Goal: Information Seeking & Learning: Find specific fact

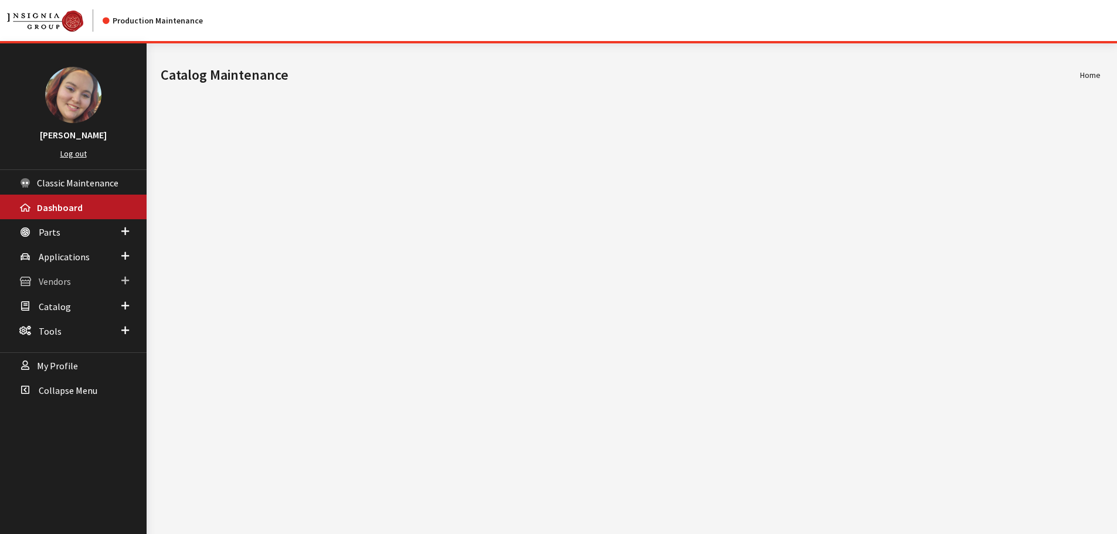
click at [56, 283] on span "Vendors" at bounding box center [55, 282] width 32 height 12
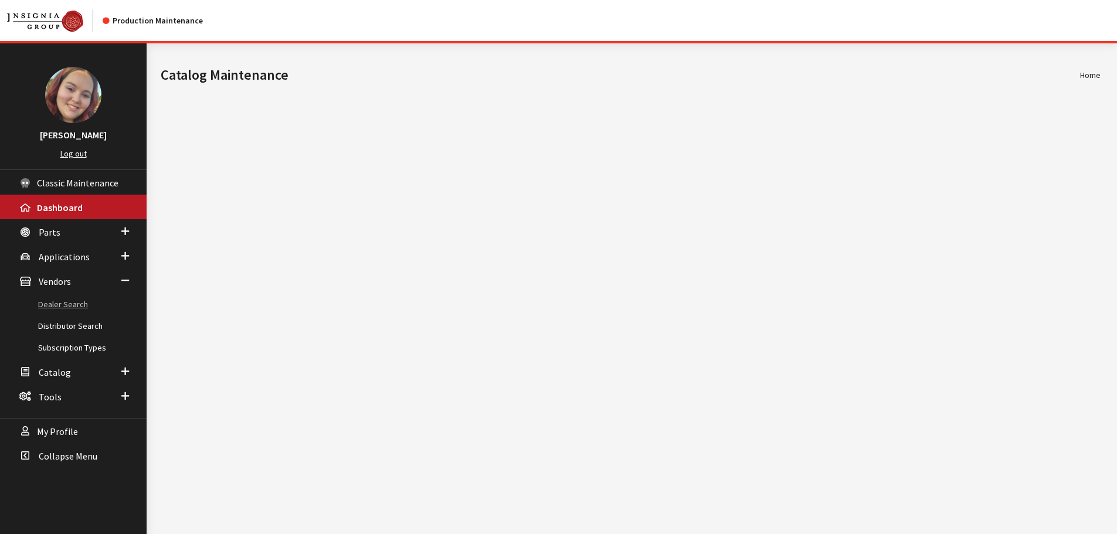
click at [59, 300] on link "Dealer Search" at bounding box center [73, 305] width 147 height 22
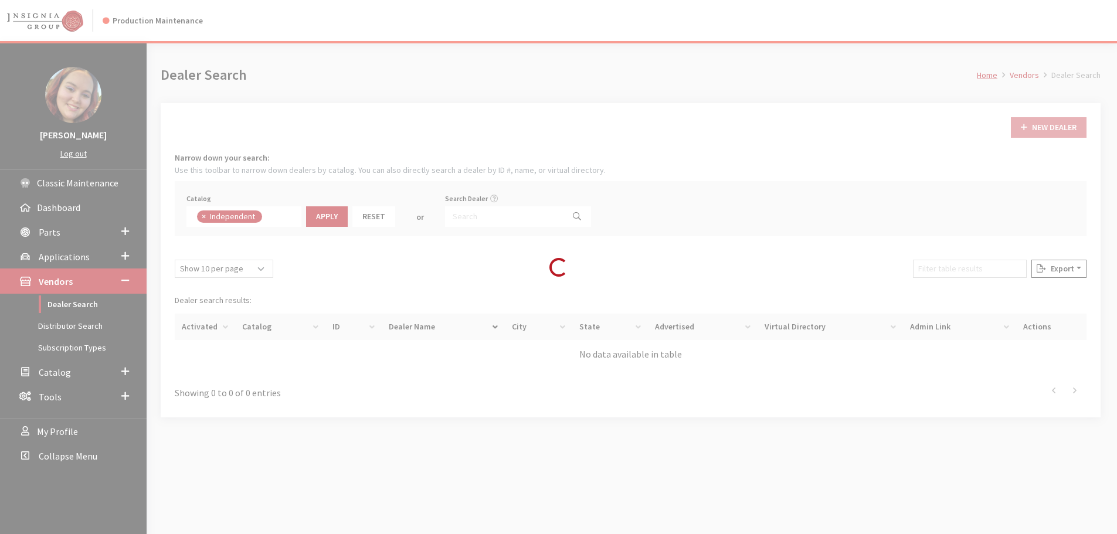
scroll to position [86, 0]
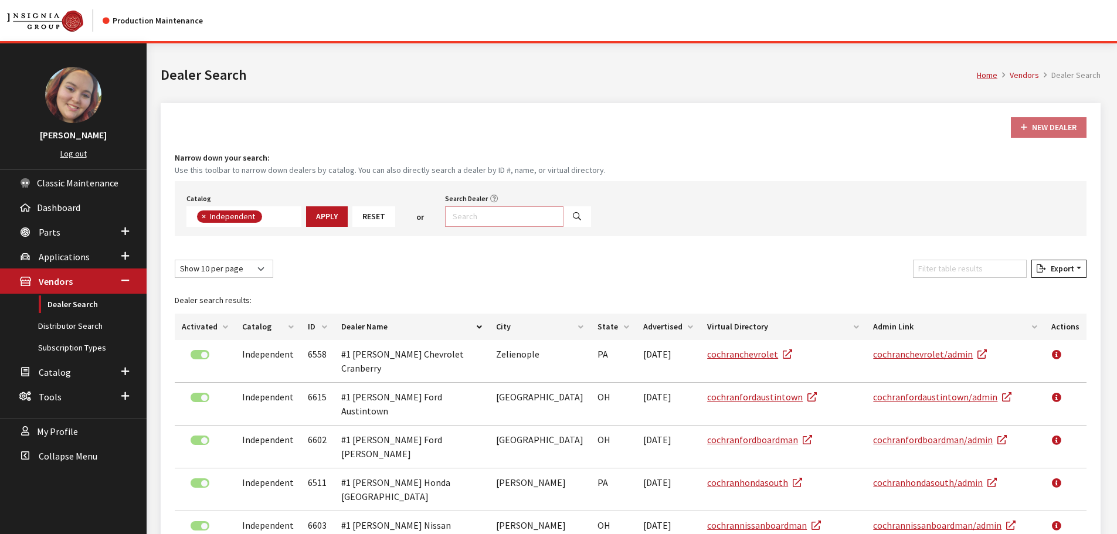
click at [467, 218] on input "Search Dealer" at bounding box center [504, 216] width 118 height 21
type input "murdock"
select select
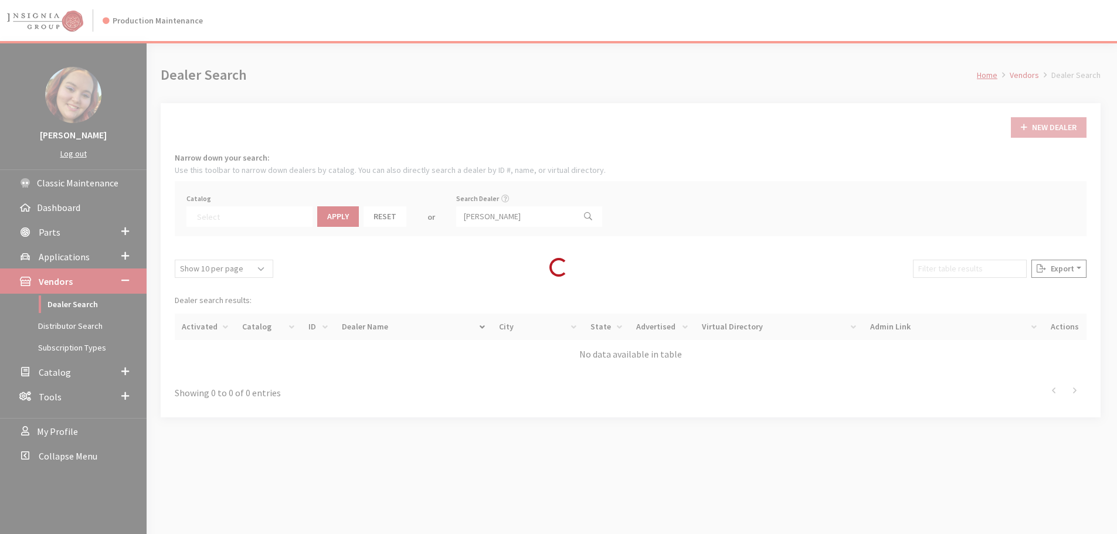
scroll to position [123, 0]
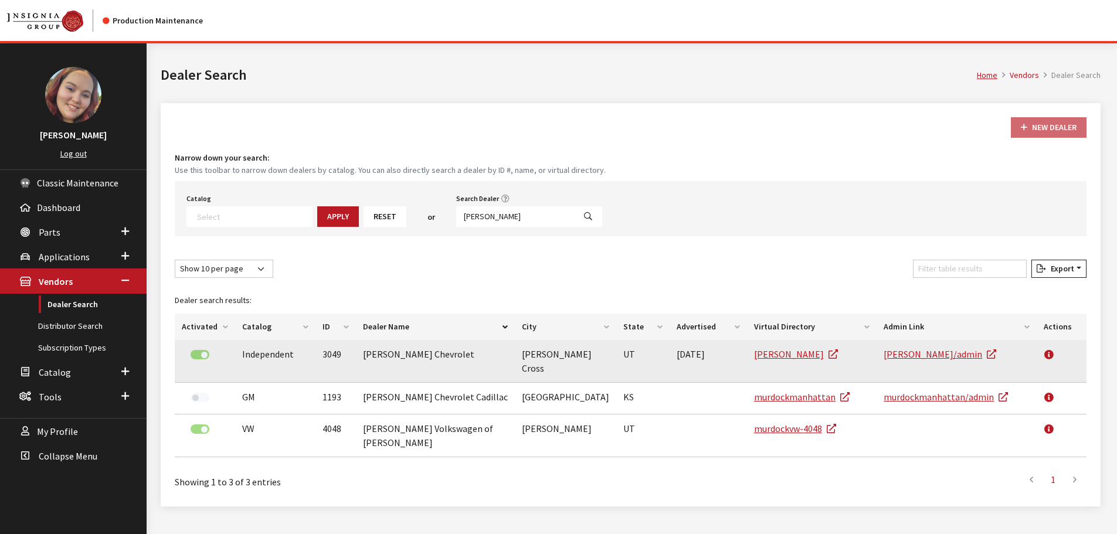
click at [747, 356] on td "murdockchev" at bounding box center [812, 361] width 130 height 43
click at [754, 356] on link "murdockchev" at bounding box center [796, 354] width 84 height 12
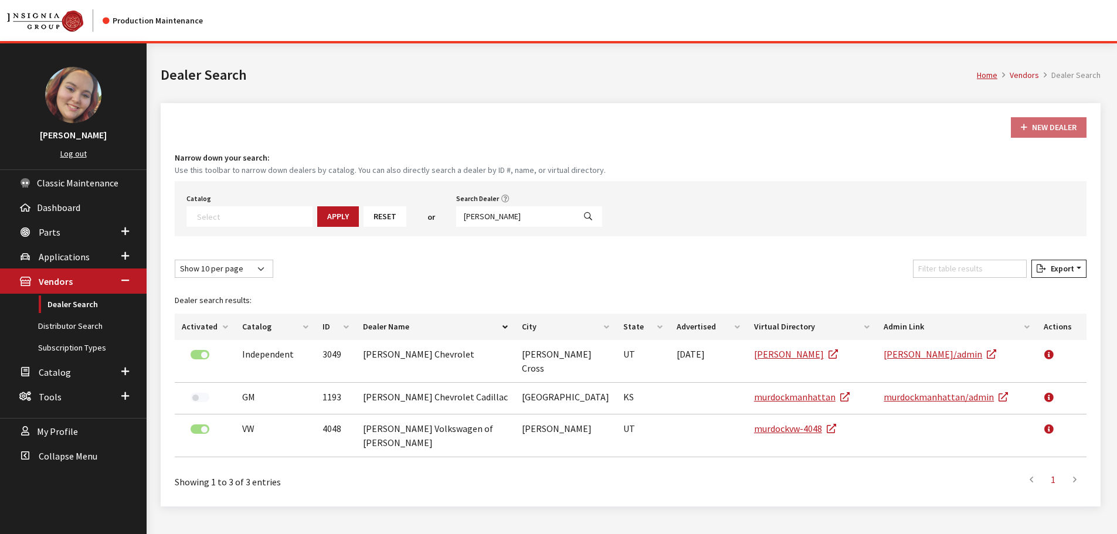
click at [594, 167] on small "Use this toolbar to narrow down dealers by catalog. You can also directly searc…" at bounding box center [631, 170] width 912 height 12
click at [455, 144] on div "New Dealer Narrow down your search: Use this toolbar to narrow down dealers by …" at bounding box center [631, 304] width 940 height 403
drag, startPoint x: 494, startPoint y: 217, endPoint x: 441, endPoint y: 217, distance: 52.8
click at [454, 217] on div "Search Dealer murdock" at bounding box center [529, 209] width 151 height 36
type input "chevrolet"
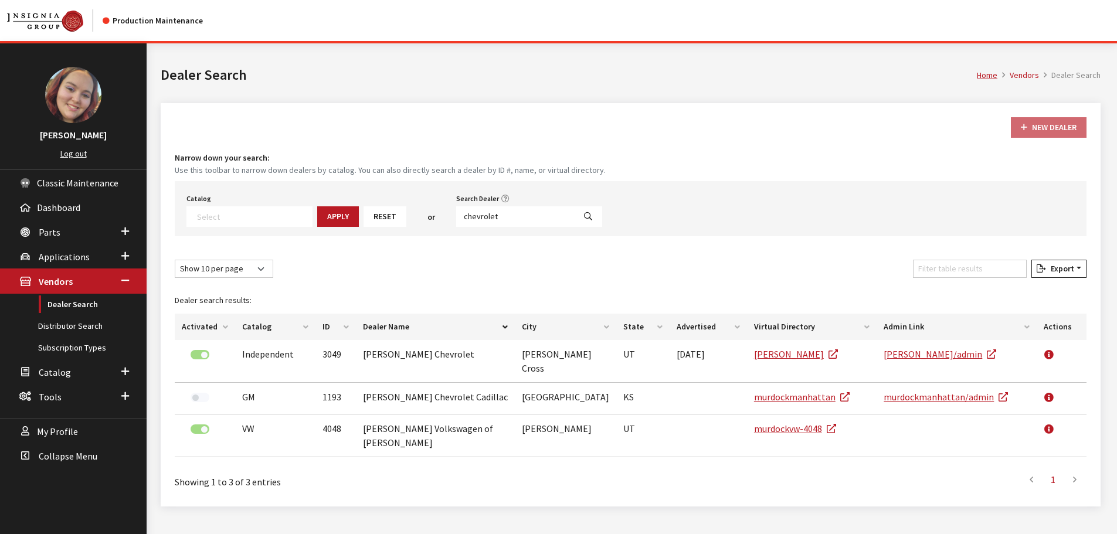
select select
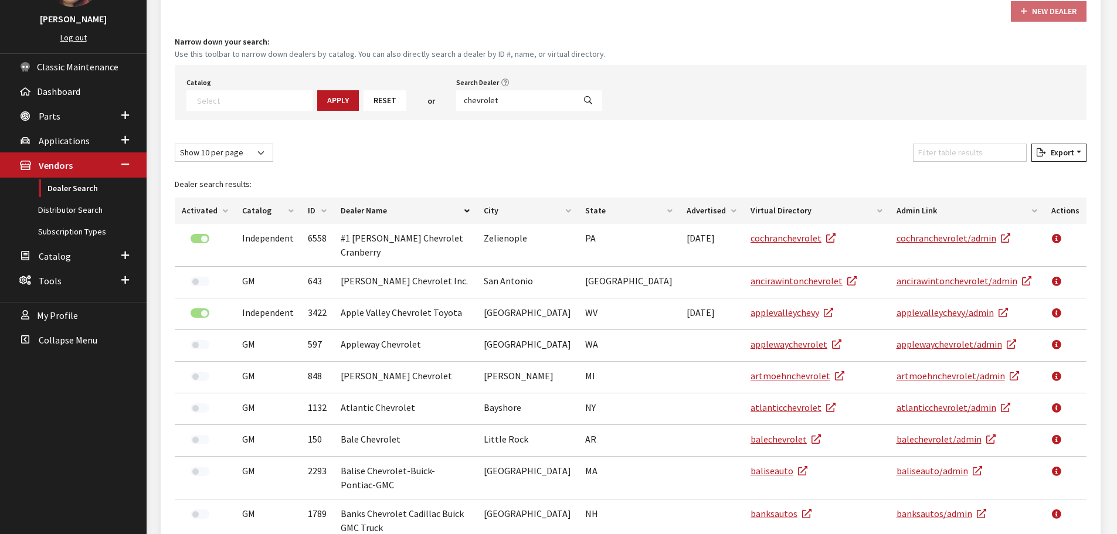
scroll to position [117, 0]
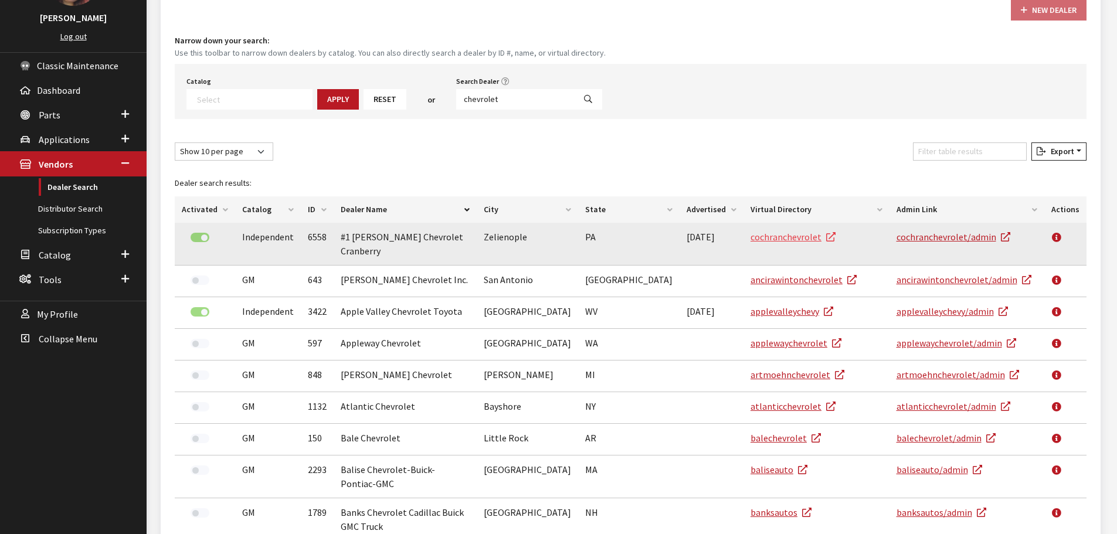
click at [750, 236] on link "cochranchevrolet" at bounding box center [792, 237] width 85 height 12
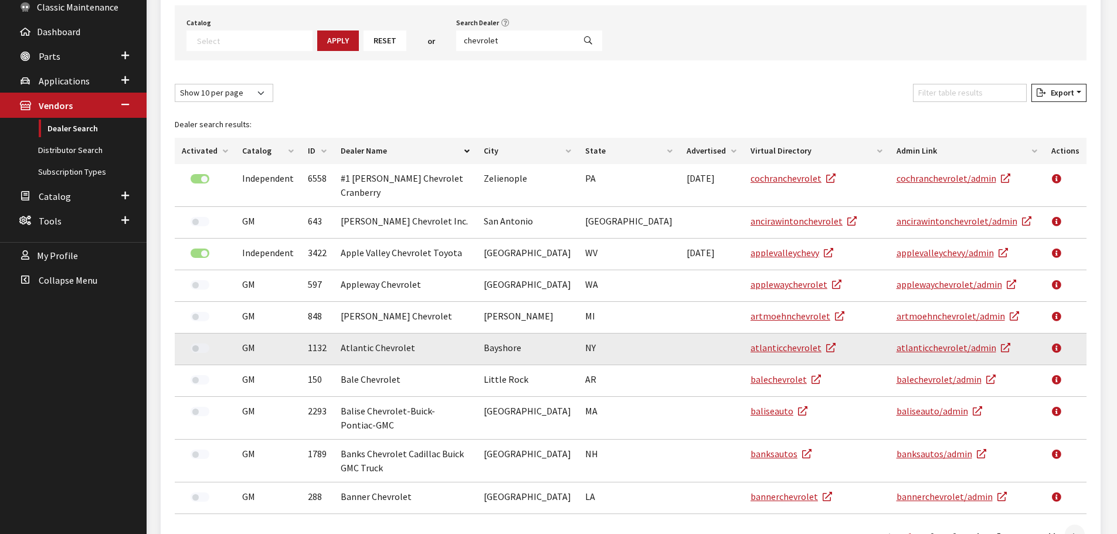
scroll to position [232, 0]
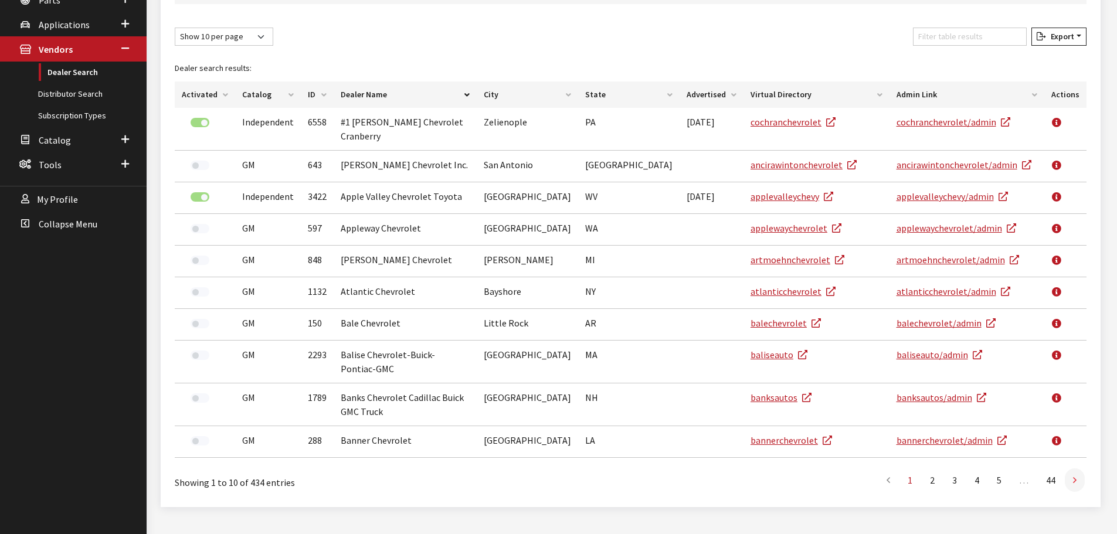
click at [1070, 468] on link at bounding box center [1075, 479] width 20 height 23
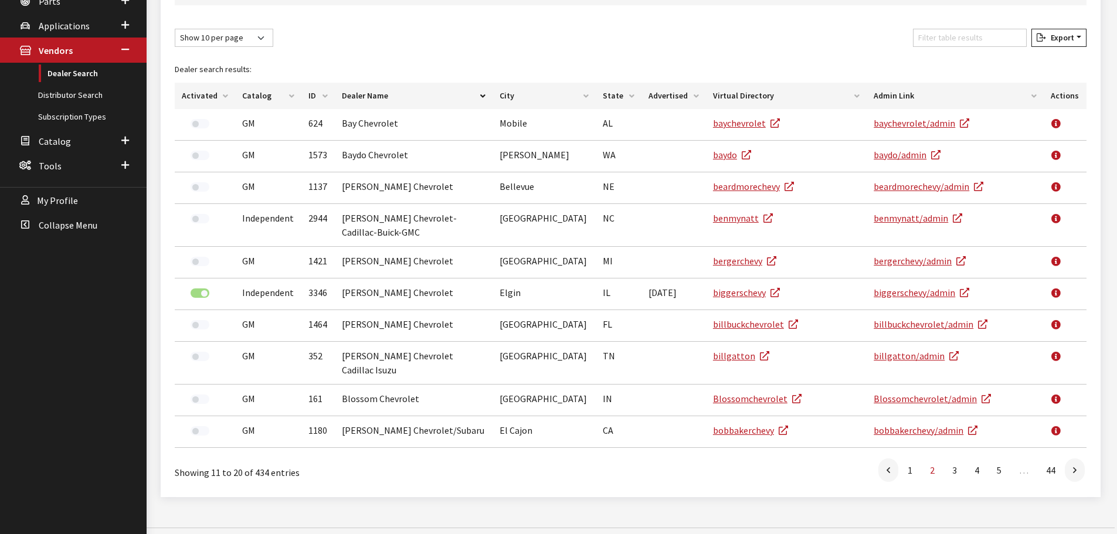
click at [1070, 458] on link at bounding box center [1075, 469] width 20 height 23
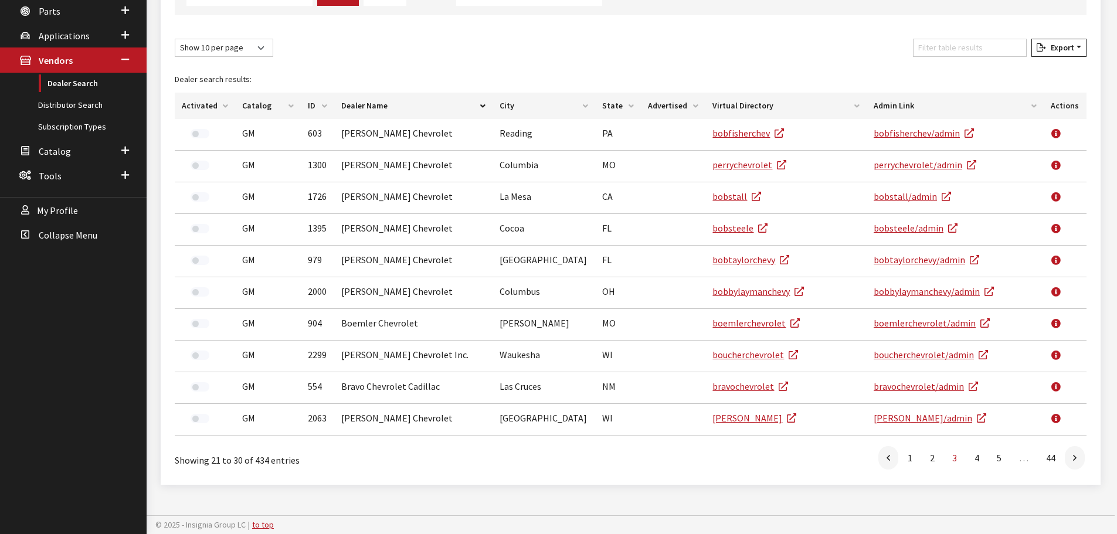
scroll to position [220, 0]
click at [1070, 457] on link at bounding box center [1075, 458] width 20 height 23
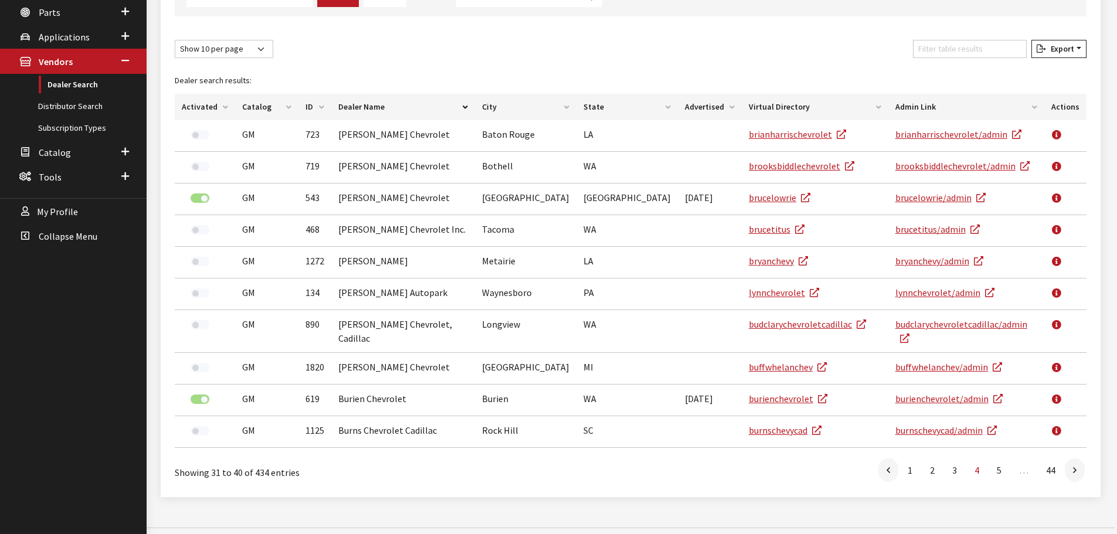
click at [1070, 458] on link at bounding box center [1075, 469] width 20 height 23
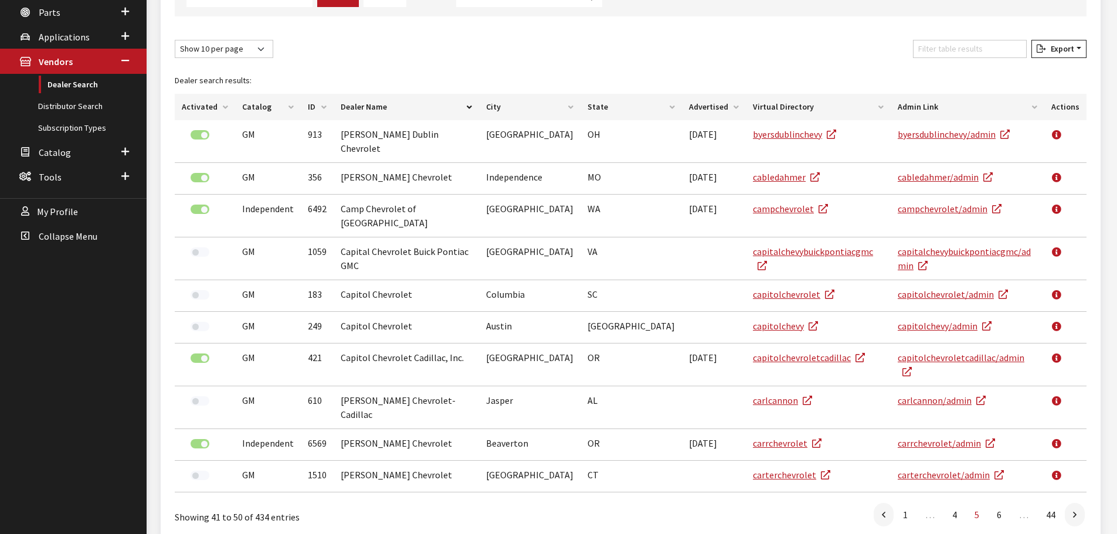
click at [1070, 503] on link at bounding box center [1075, 514] width 20 height 23
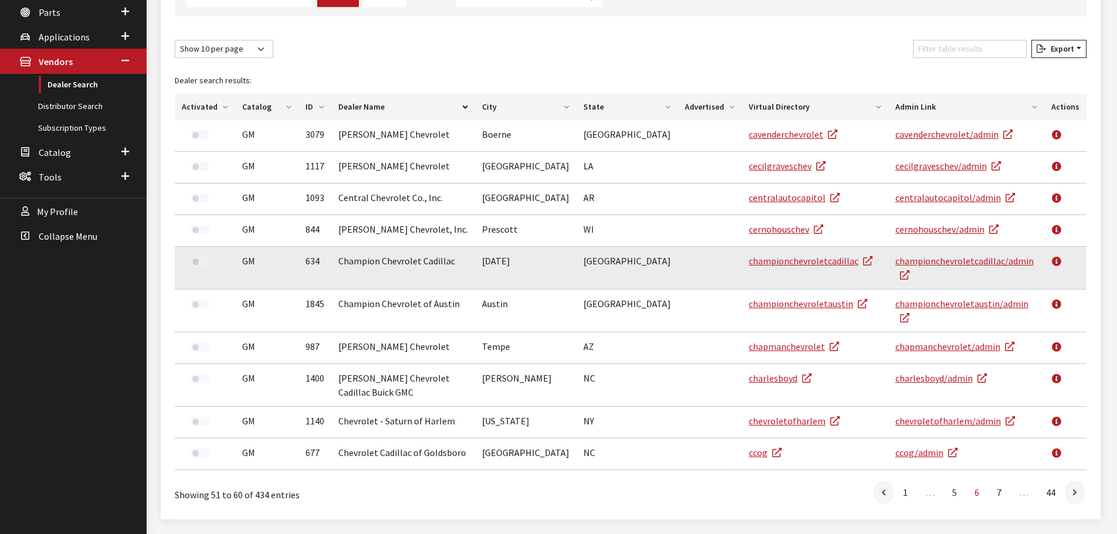
scroll to position [0, 0]
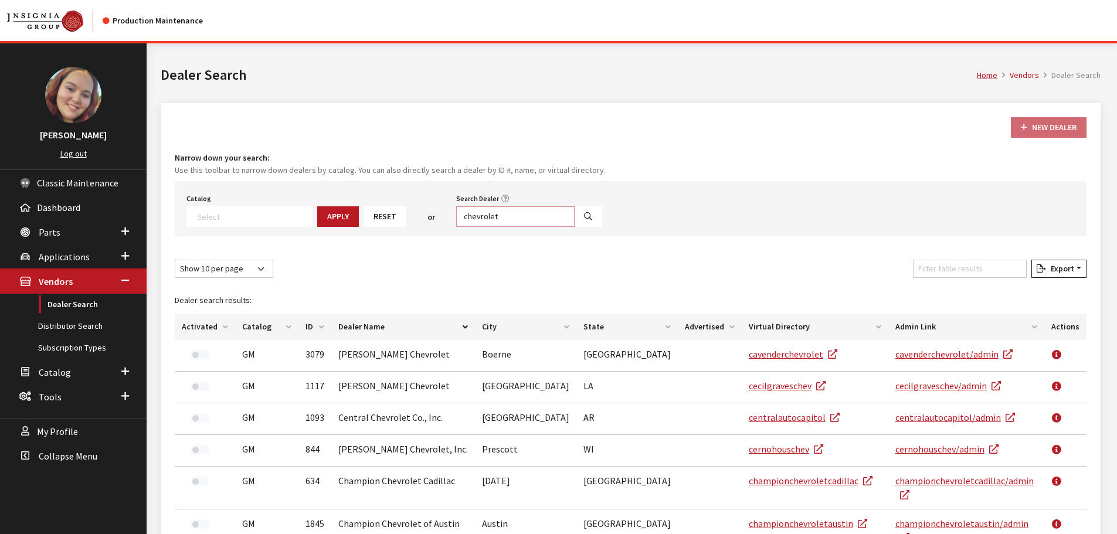
drag, startPoint x: 489, startPoint y: 222, endPoint x: 421, endPoint y: 218, distance: 68.1
click at [421, 218] on div "Catalog Acura Alfa Romeo Audi Bentley BMW Chrysler DoubleTake Ford GM Honda Hyu…" at bounding box center [631, 208] width 912 height 55
click at [266, 213] on textarea "Search" at bounding box center [254, 216] width 115 height 11
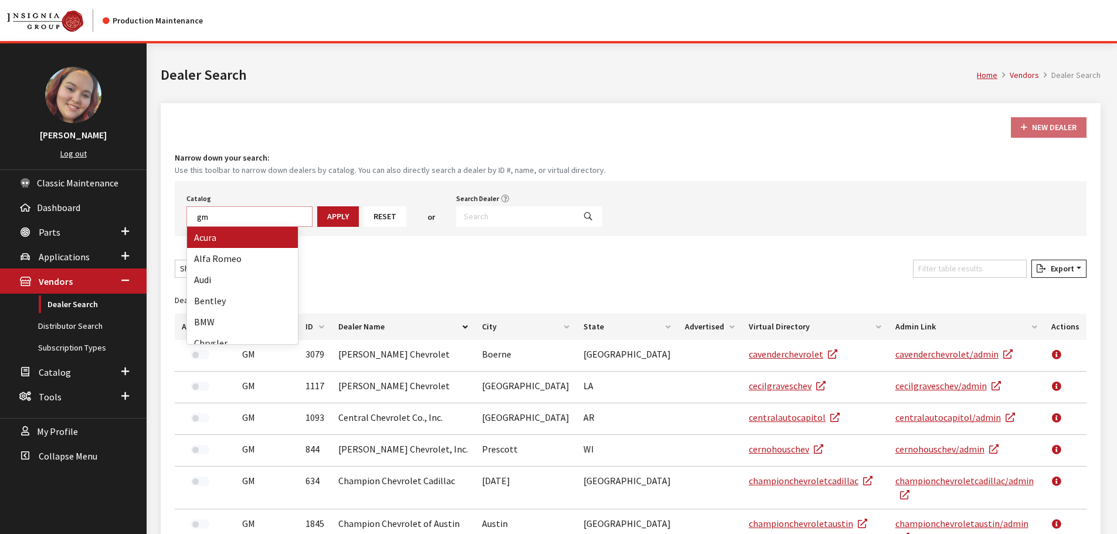
scroll to position [1, 0]
type textarea "gm"
click at [330, 215] on button "Apply" at bounding box center [338, 216] width 42 height 21
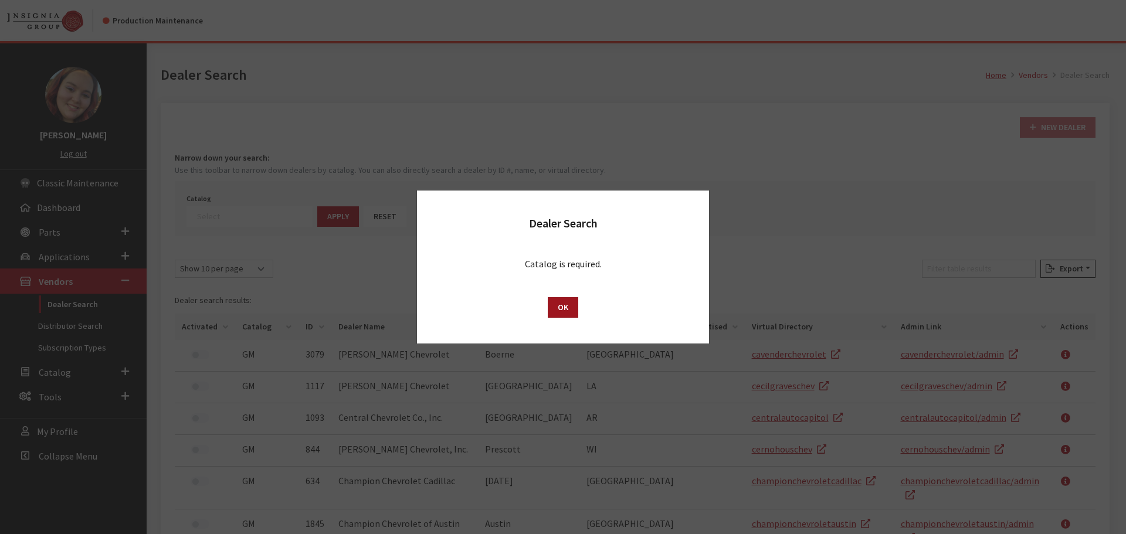
click at [567, 308] on button "OK" at bounding box center [563, 307] width 30 height 21
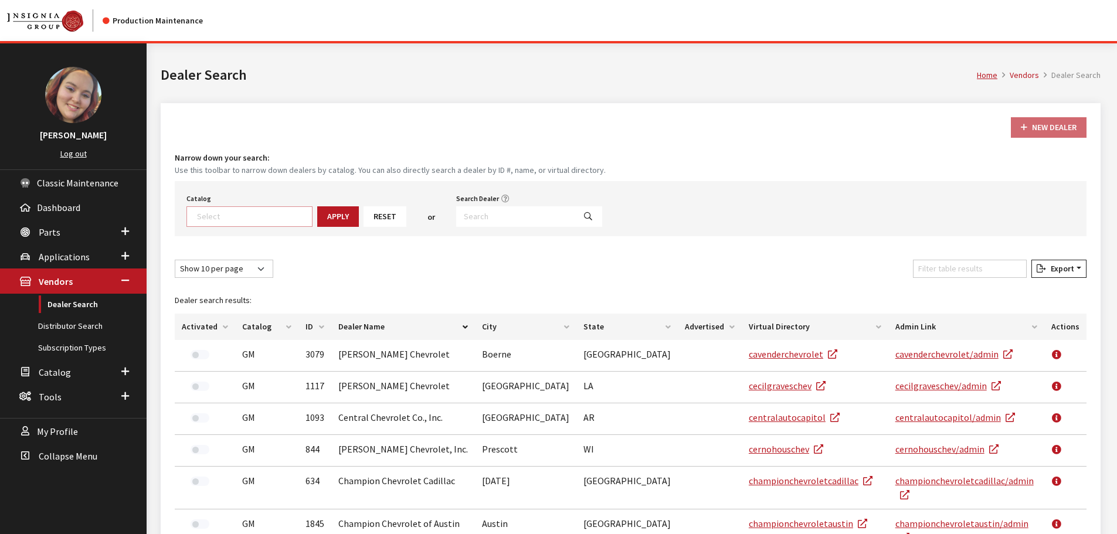
click at [256, 207] on span at bounding box center [249, 216] width 126 height 21
type textarea "gm"
select select "1"
click at [296, 215] on button "Apply" at bounding box center [293, 216] width 42 height 21
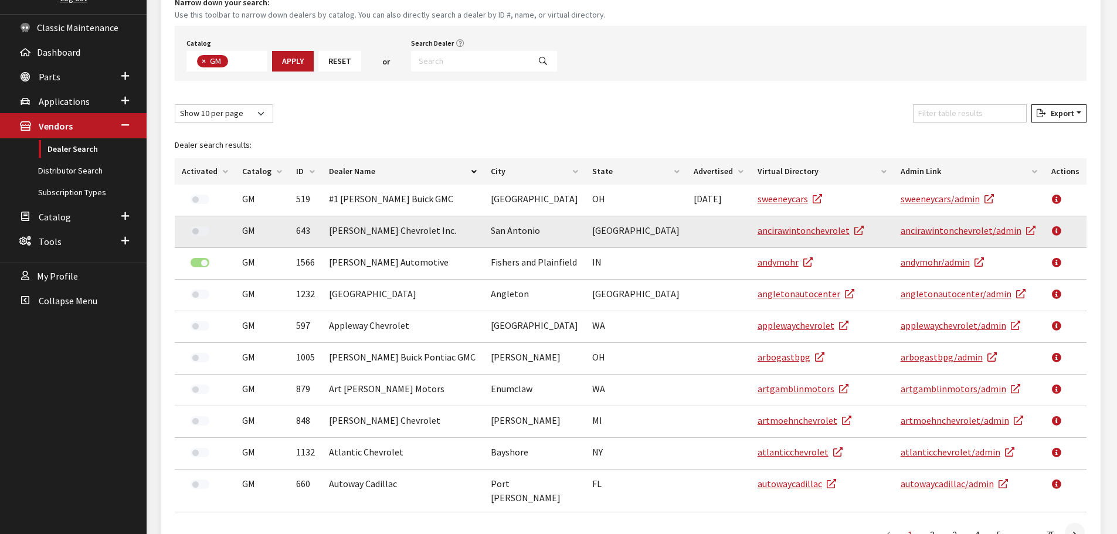
scroll to position [176, 0]
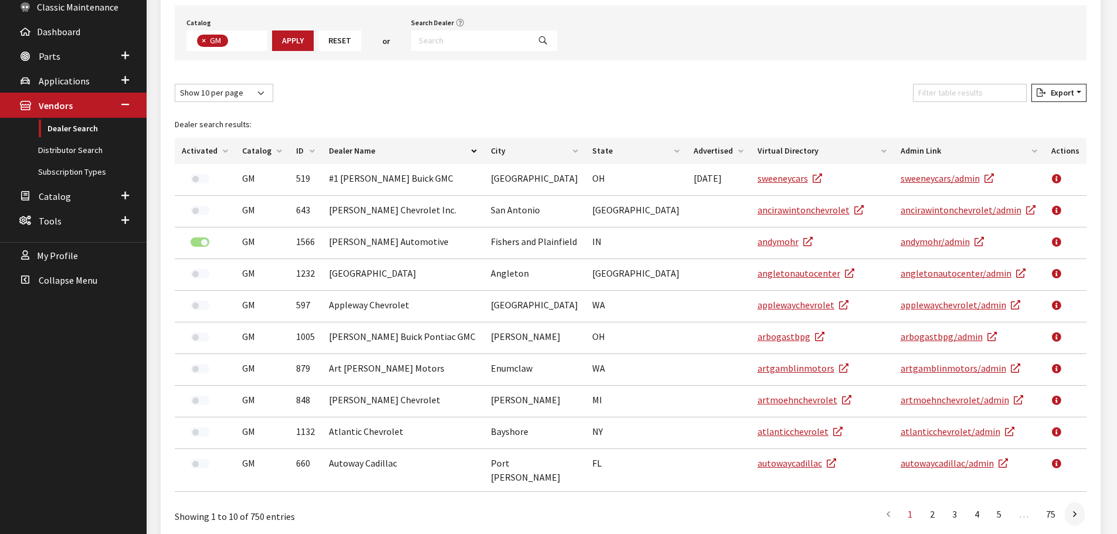
click at [195, 152] on th "Activated" at bounding box center [205, 151] width 60 height 26
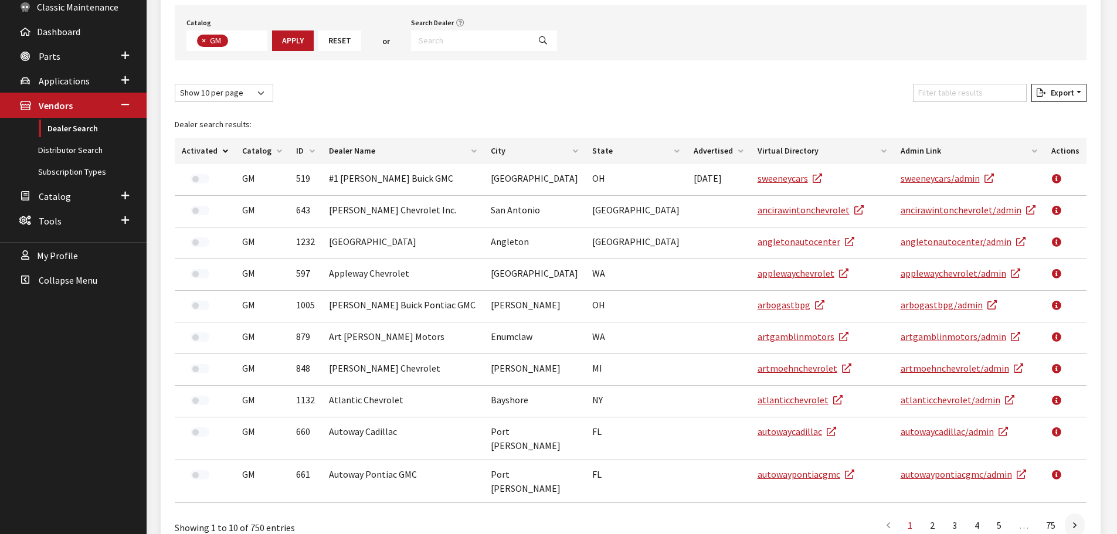
click at [195, 152] on th "Activated" at bounding box center [205, 151] width 60 height 26
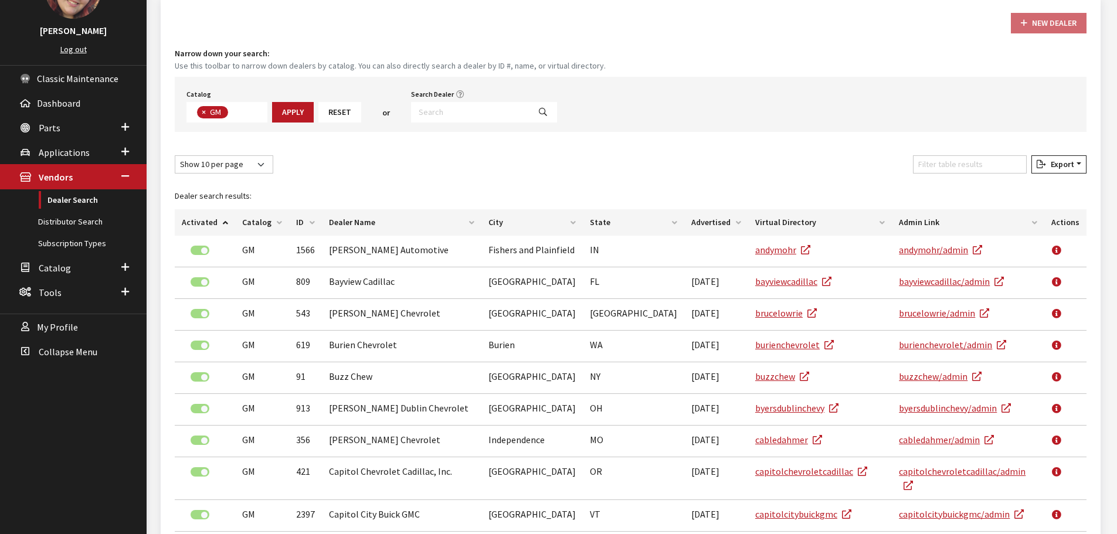
scroll to position [0, 0]
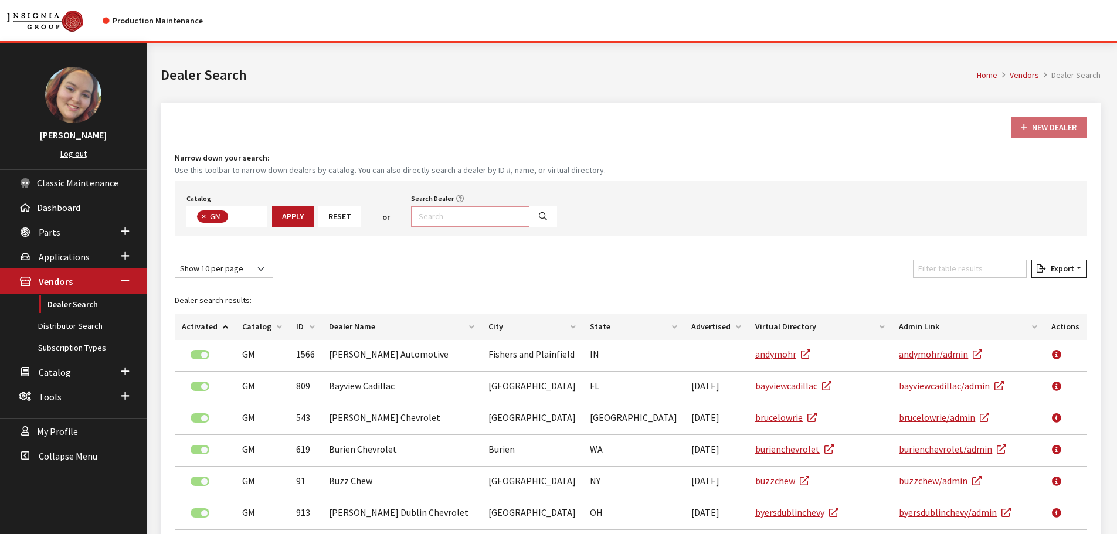
click at [449, 215] on input "Search Dealer" at bounding box center [470, 216] width 118 height 21
type input "3049"
click at [539, 220] on icon "Search" at bounding box center [543, 217] width 8 height 8
select select
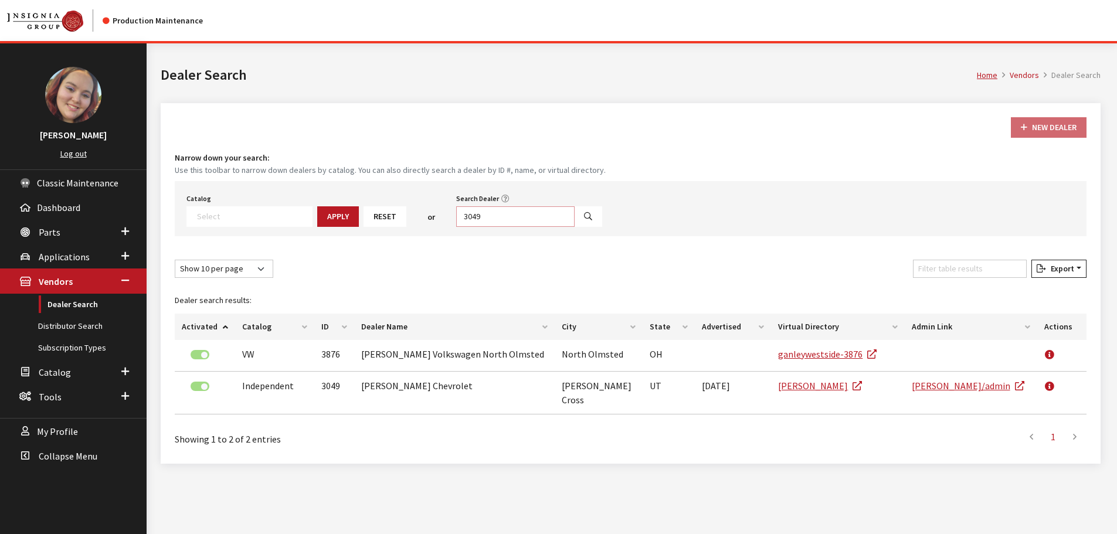
drag, startPoint x: 512, startPoint y: 218, endPoint x: 445, endPoint y: 217, distance: 66.8
click at [456, 217] on input "3049" at bounding box center [515, 216] width 118 height 21
click at [477, 285] on div "Dealer search results: Activated Catalog ID Dealer Name City State Advertised V…" at bounding box center [631, 353] width 926 height 141
click at [363, 213] on button "Reset" at bounding box center [384, 216] width 43 height 21
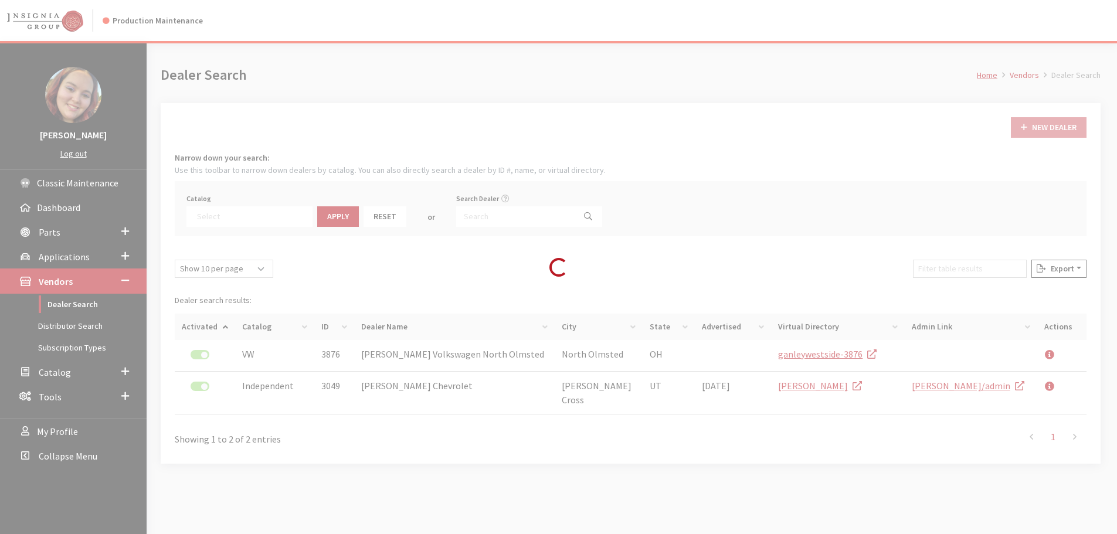
select select "17"
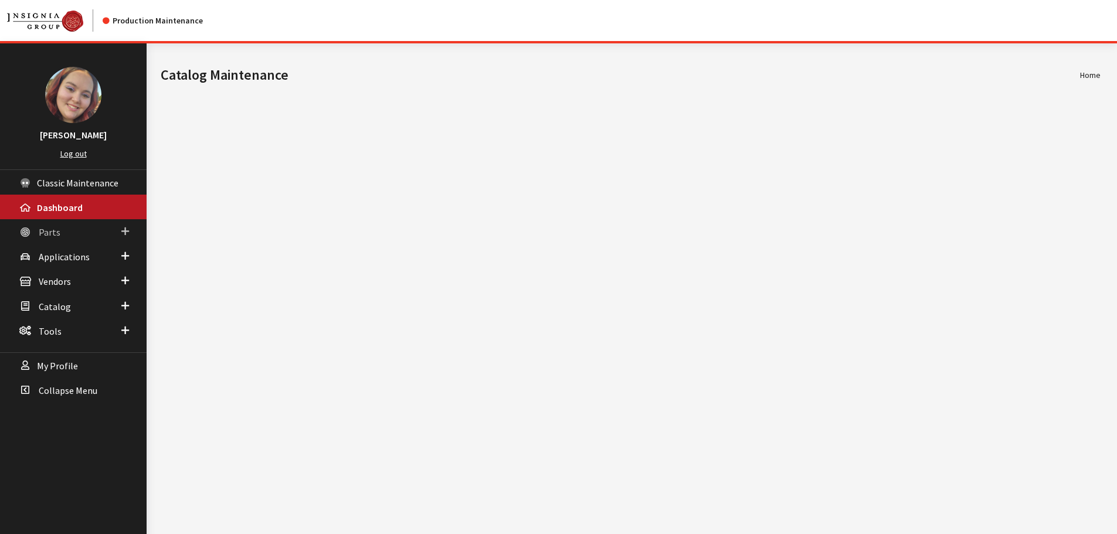
click at [52, 233] on span "Parts" at bounding box center [50, 232] width 22 height 12
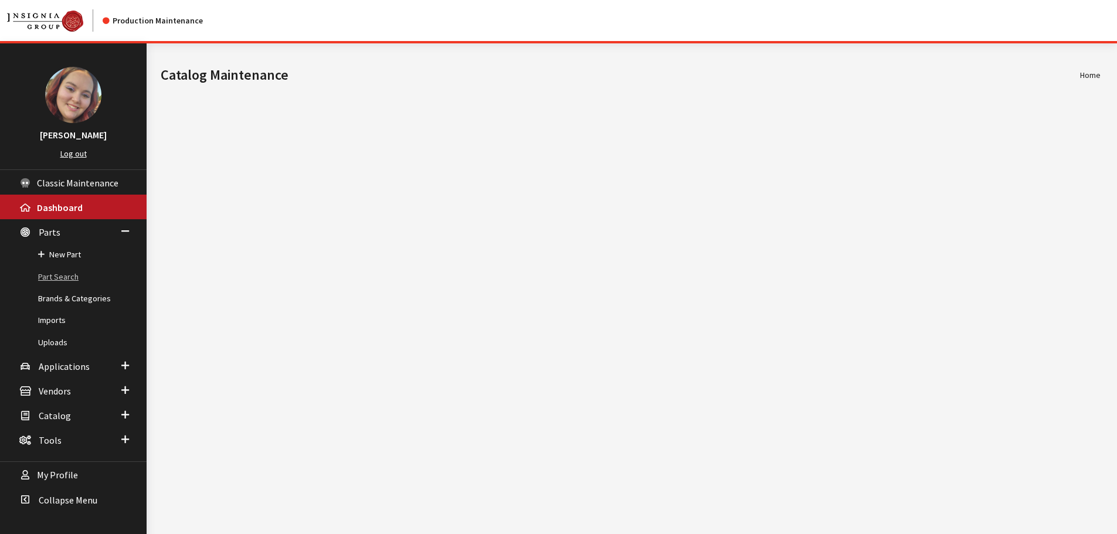
drag, startPoint x: 58, startPoint y: 280, endPoint x: 68, endPoint y: 284, distance: 10.8
click at [59, 280] on link "Part Search" at bounding box center [73, 277] width 147 height 22
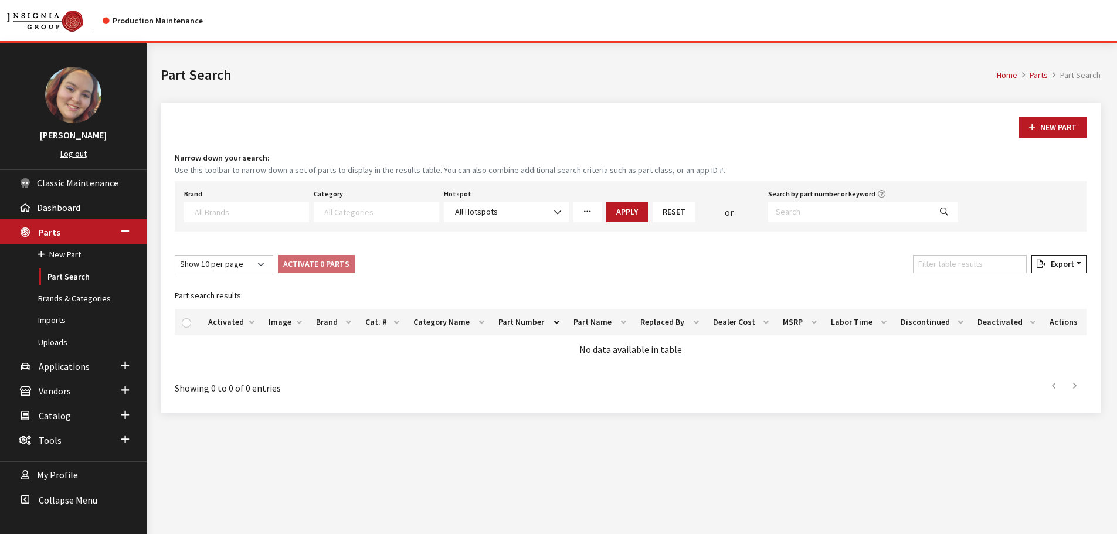
select select
click at [583, 213] on icon "More Filters" at bounding box center [587, 212] width 8 height 8
click at [596, 303] on input "0" at bounding box center [643, 298] width 131 height 21
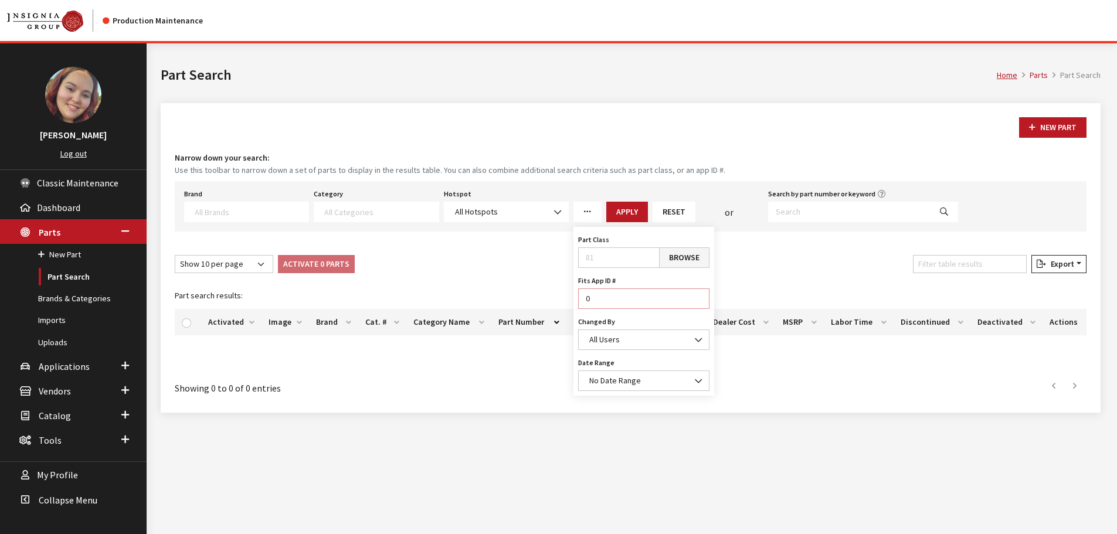
drag, startPoint x: 593, startPoint y: 297, endPoint x: 569, endPoint y: 297, distance: 24.0
click at [569, 297] on div "New Part Narrow down your search: Use this toolbar to narrow down a set of part…" at bounding box center [631, 258] width 940 height 310
click at [587, 215] on icon "More Filters" at bounding box center [587, 212] width 8 height 8
click at [589, 294] on input "0" at bounding box center [643, 298] width 131 height 21
paste input "28918"
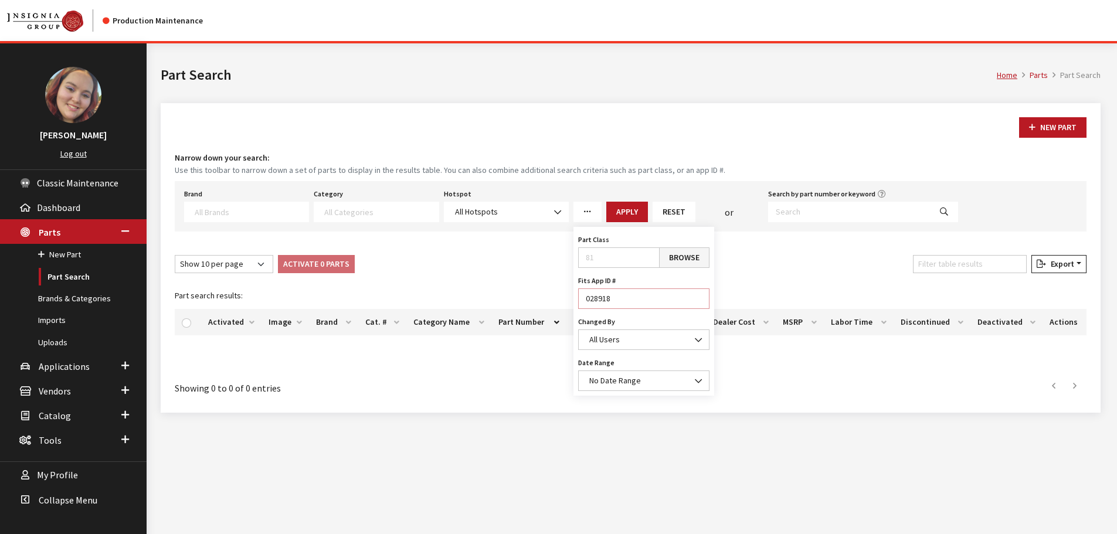
click at [589, 297] on input "028918" at bounding box center [643, 298] width 131 height 21
type input "28918"
click at [620, 205] on button "Apply" at bounding box center [627, 212] width 42 height 21
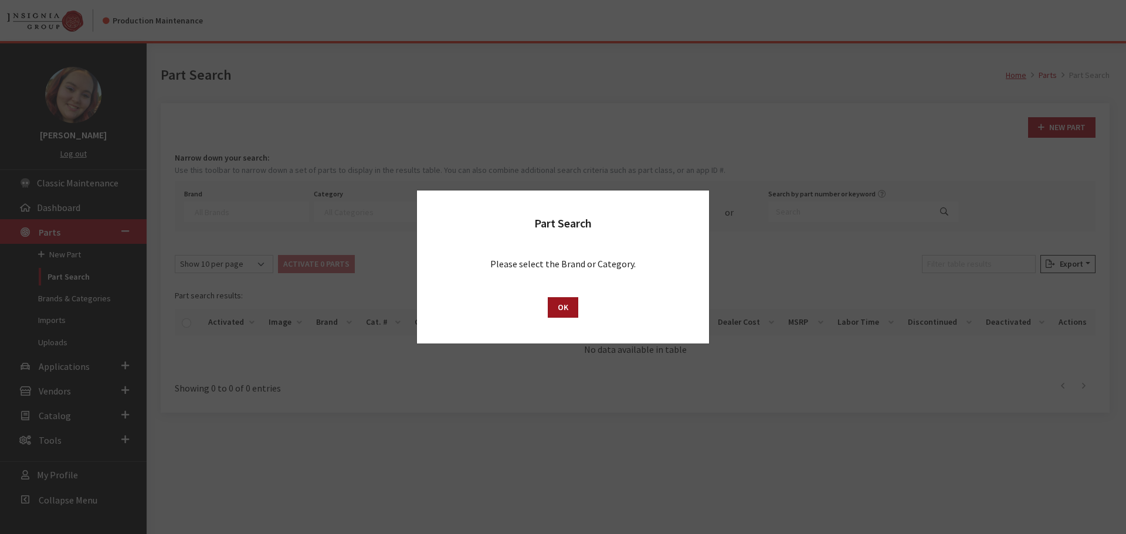
click at [560, 304] on button "OK" at bounding box center [563, 307] width 30 height 21
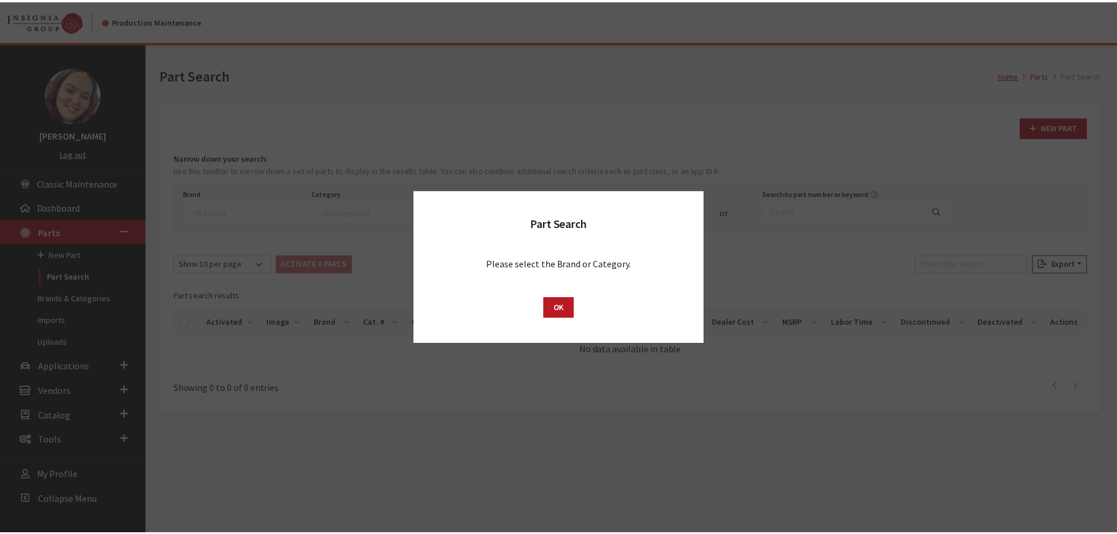
scroll to position [1, 0]
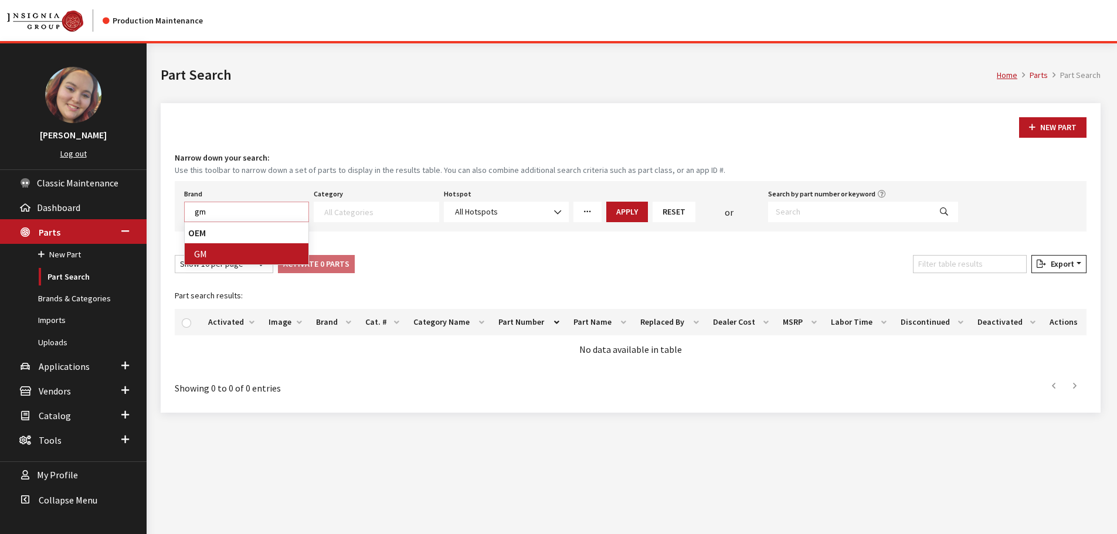
type textarea "gm"
select select "1"
click at [348, 217] on span at bounding box center [376, 212] width 125 height 21
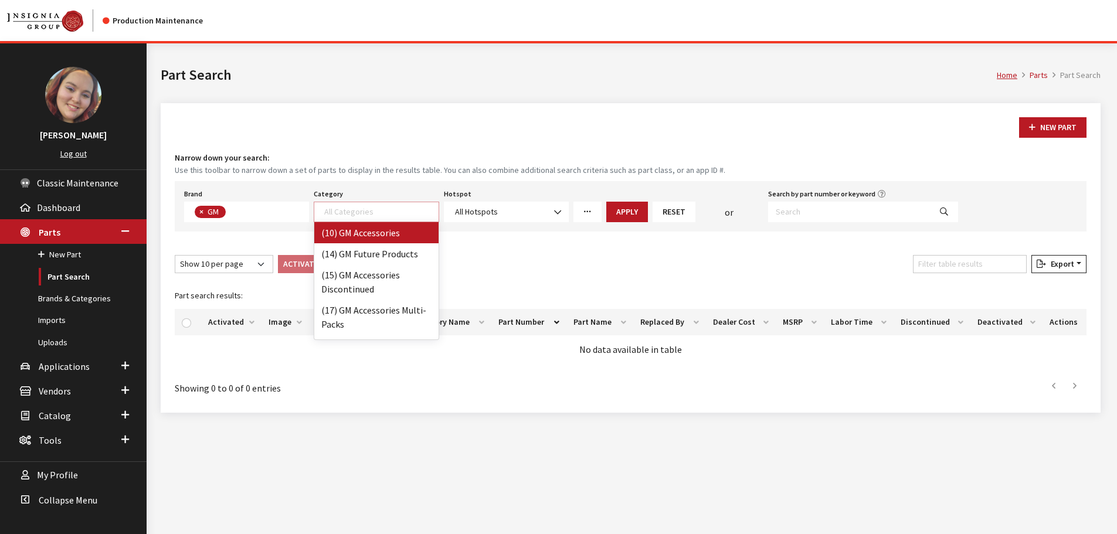
select select "5"
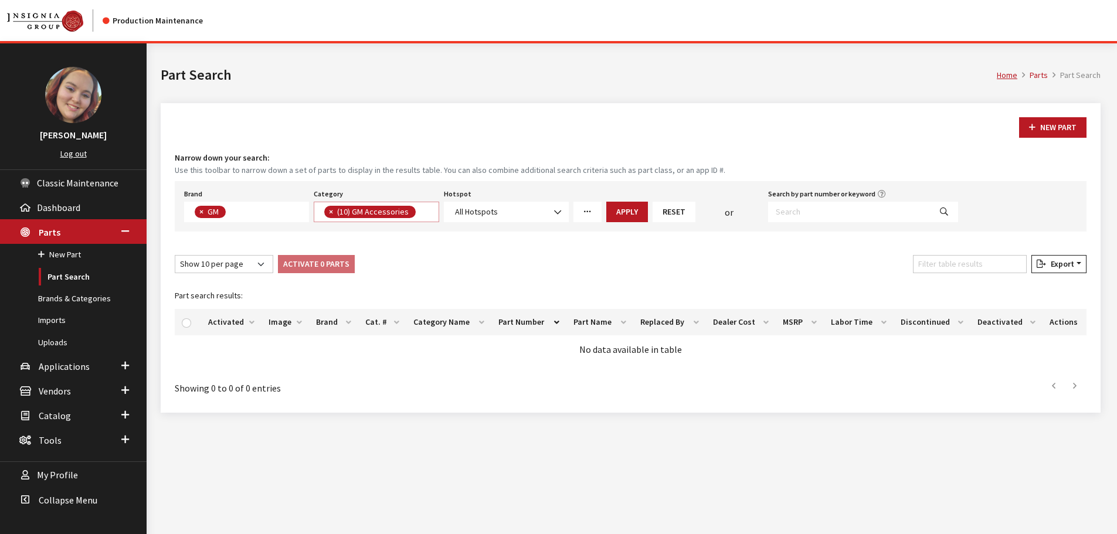
click at [577, 212] on link "More Filters" at bounding box center [587, 212] width 28 height 21
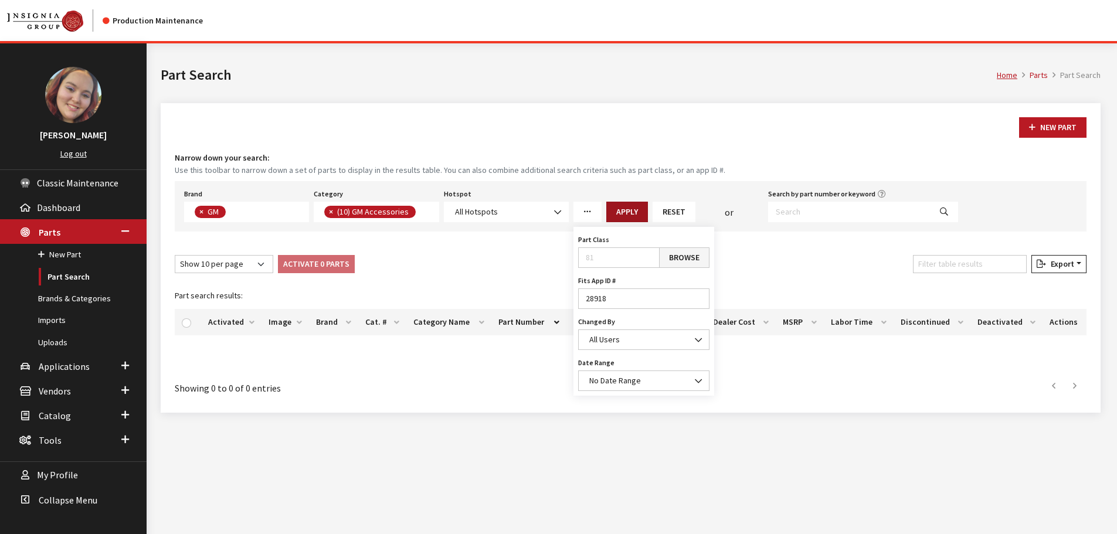
click at [627, 209] on button "Apply" at bounding box center [627, 212] width 42 height 21
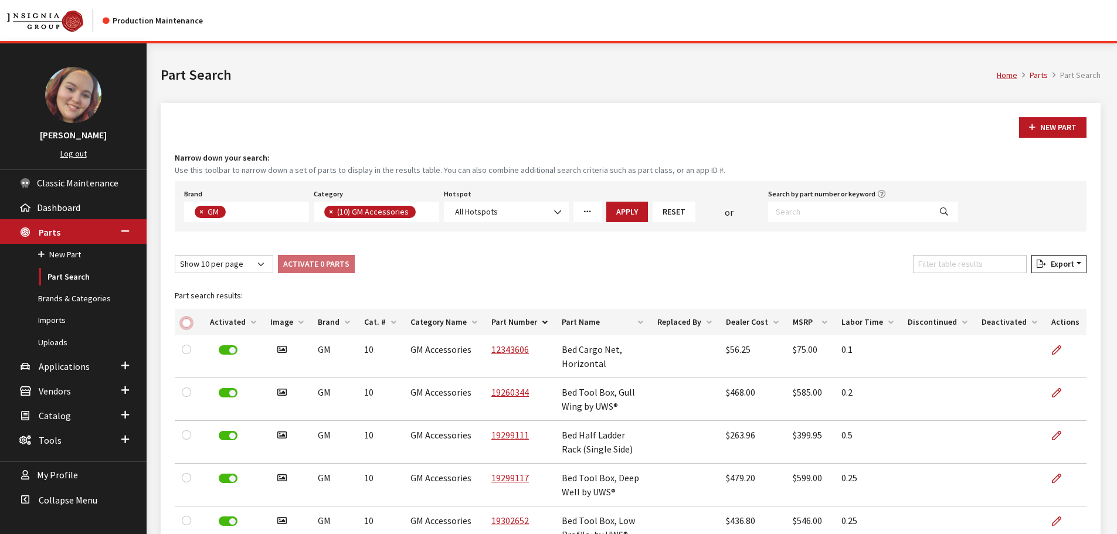
click at [188, 322] on input "checkbox" at bounding box center [186, 322] width 9 height 9
checkbox input "true"
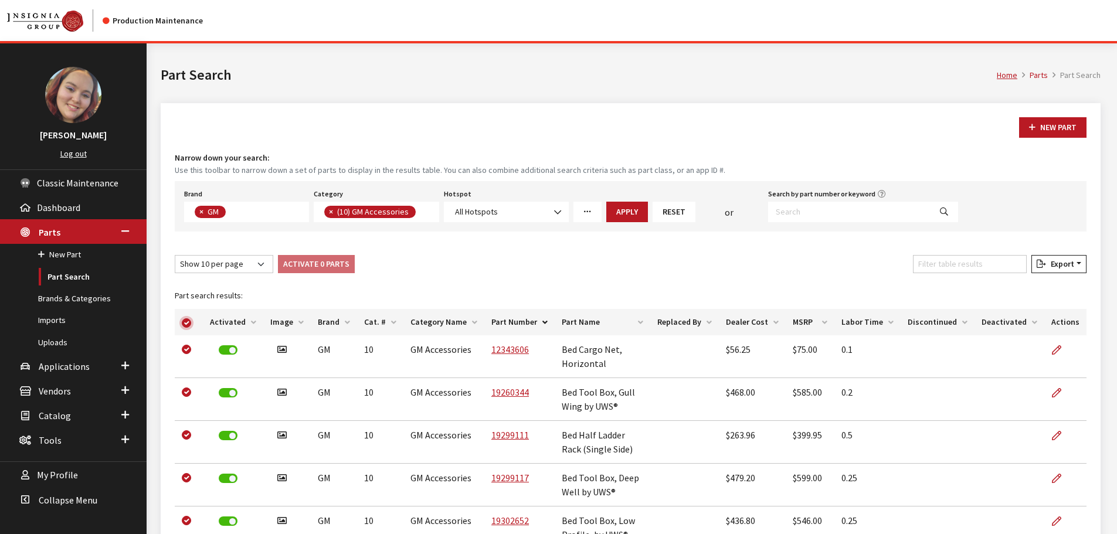
checkbox input "true"
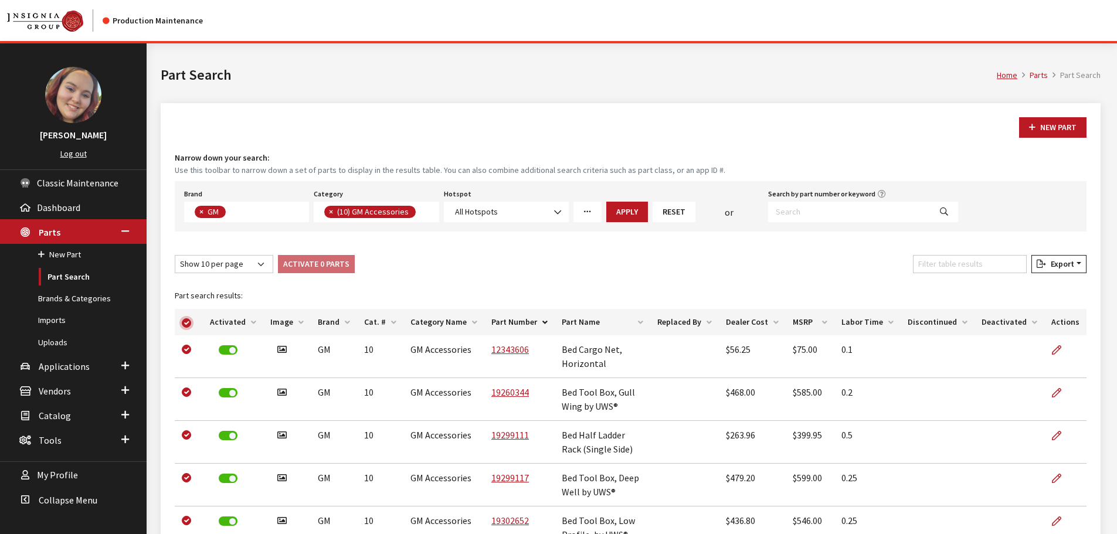
checkbox input "true"
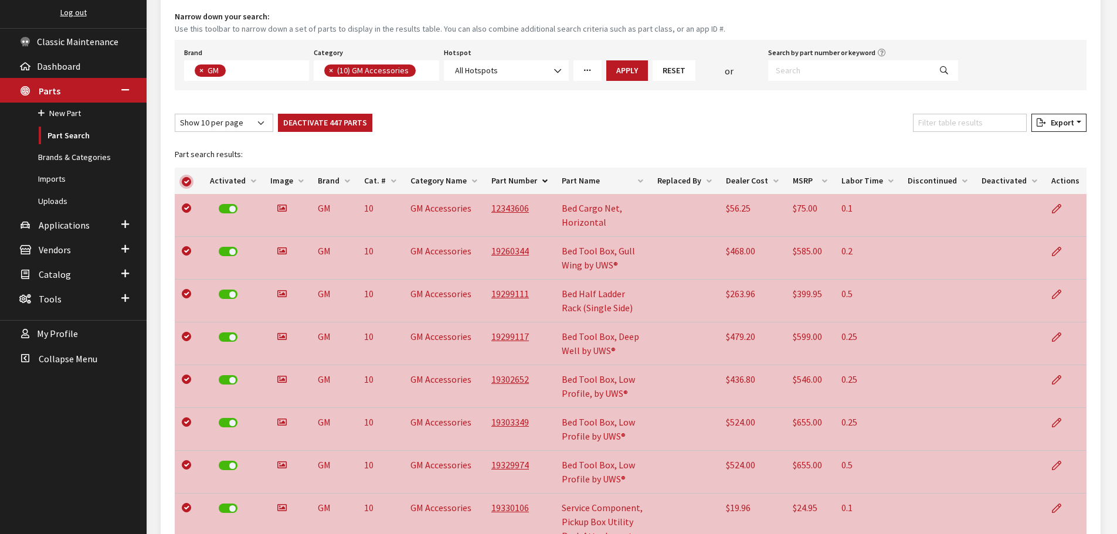
scroll to position [293, 0]
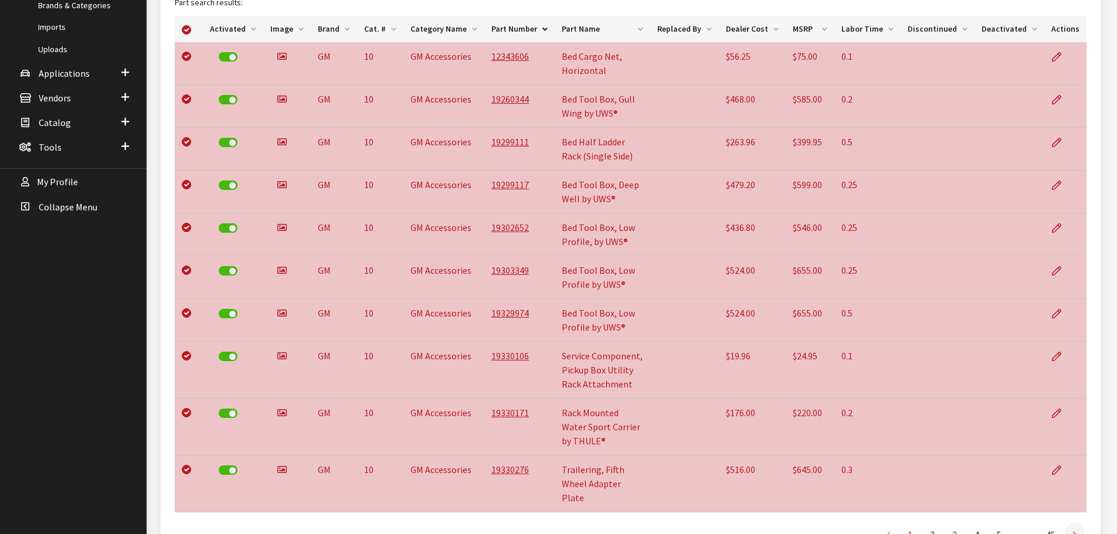
click at [1073, 531] on icon at bounding box center [1075, 535] width 4 height 9
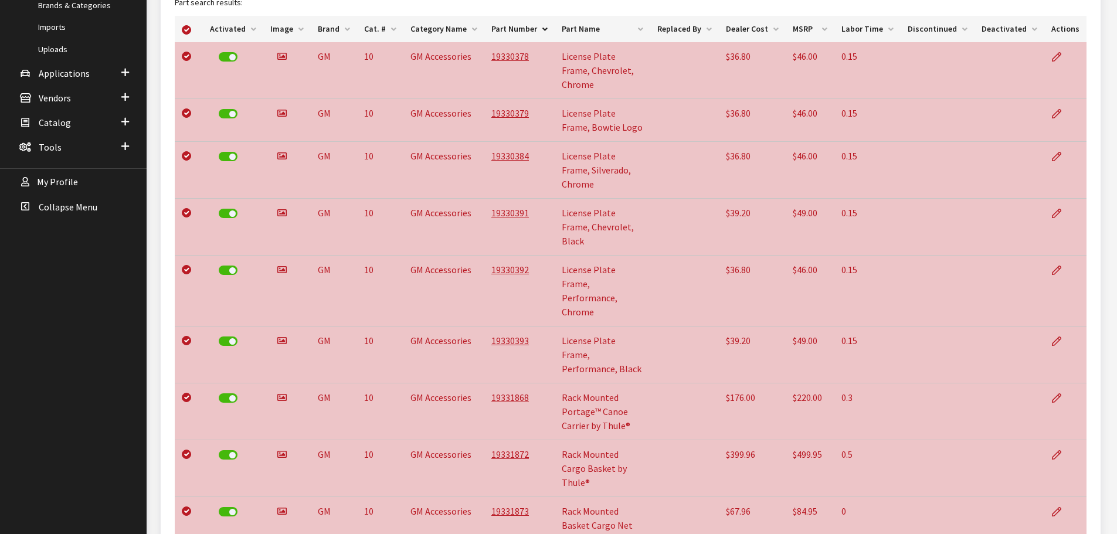
click at [1072, 510] on div "New Part Narrow down your search: Use this toolbar to narrow down a set of part…" at bounding box center [631, 221] width 940 height 822
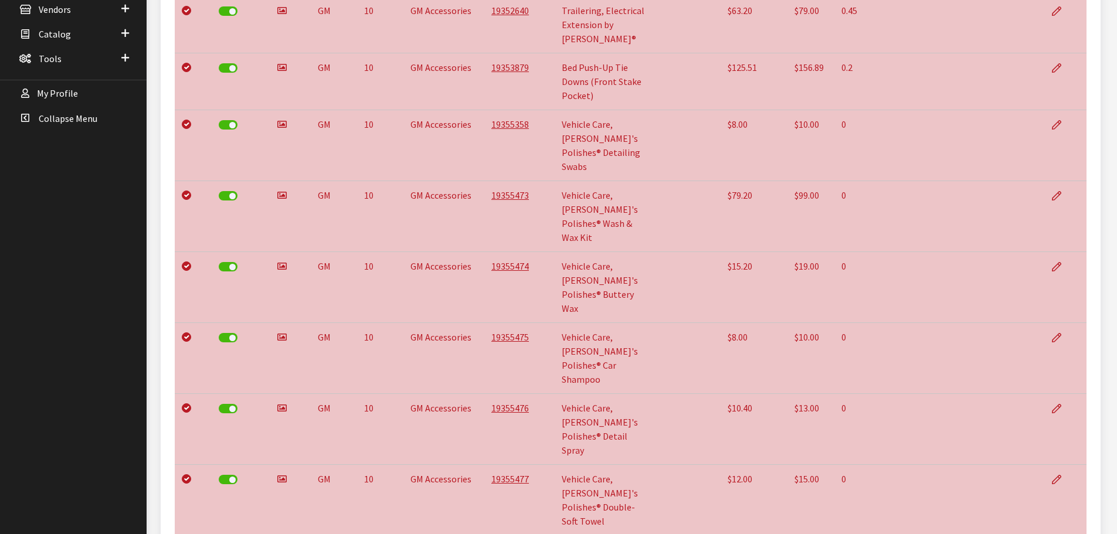
scroll to position [383, 0]
click at [945, 487] on div "New Part Narrow down your search: Use this toolbar to narrow down a set of part…" at bounding box center [631, 194] width 954 height 949
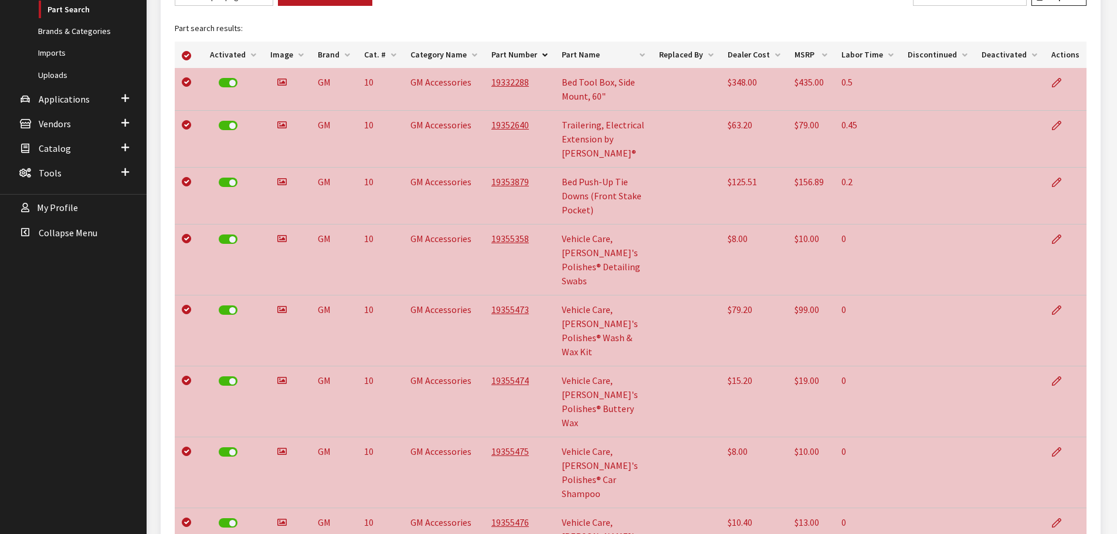
scroll to position [31, 0]
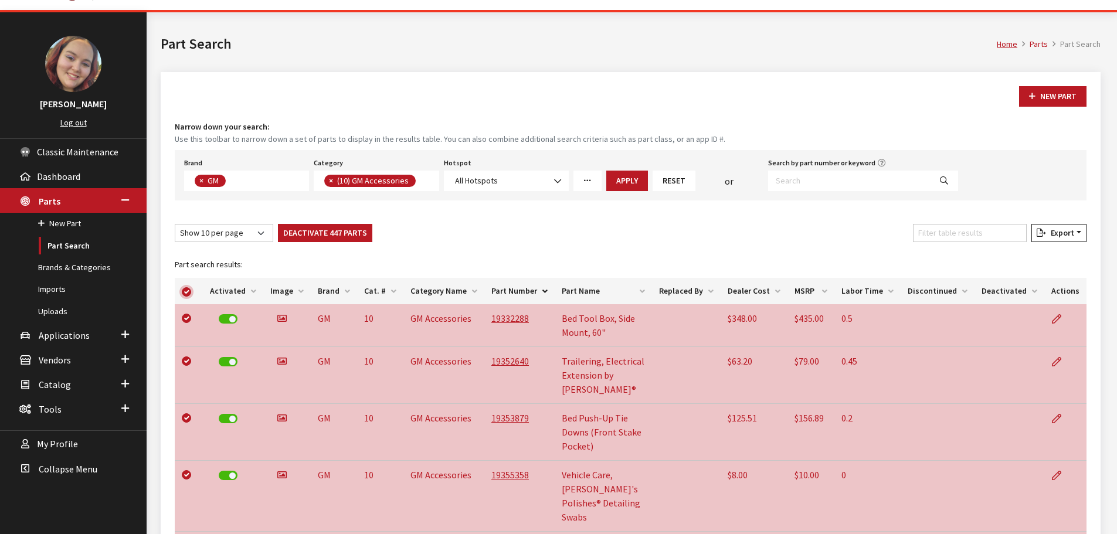
click at [185, 290] on input "checkbox" at bounding box center [186, 291] width 9 height 9
checkbox input "false"
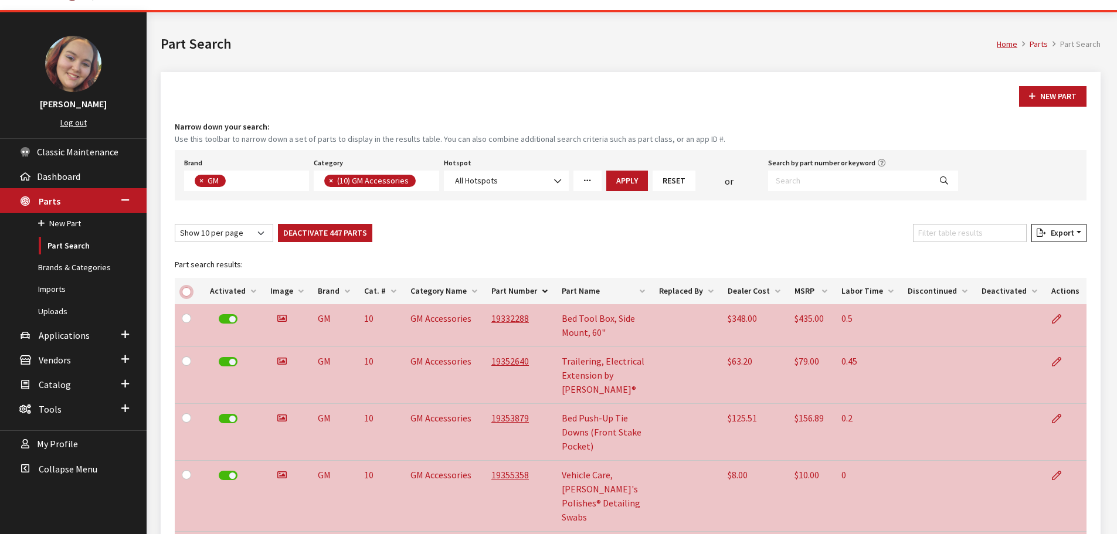
checkbox input "false"
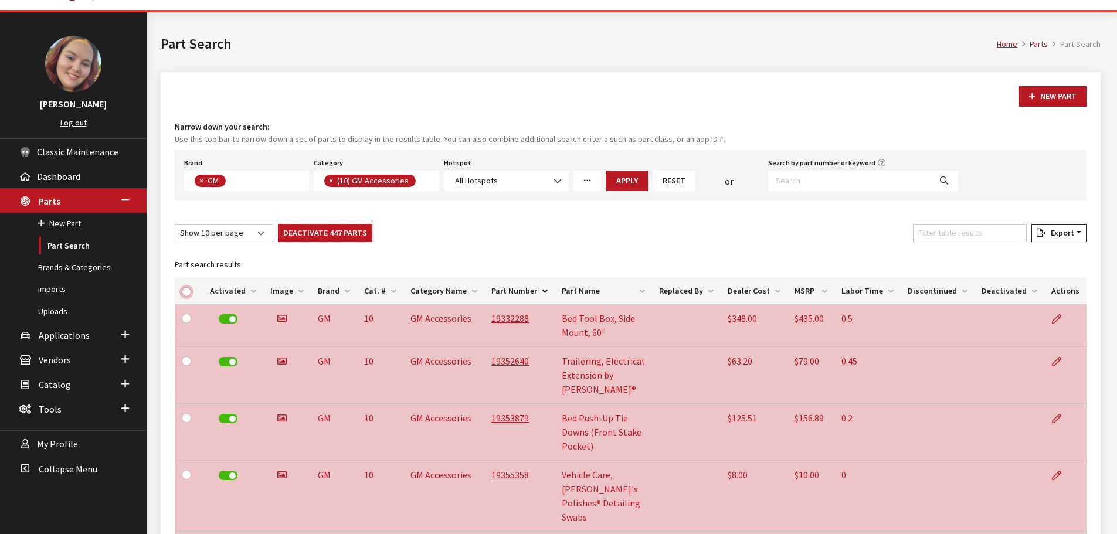
checkbox input "false"
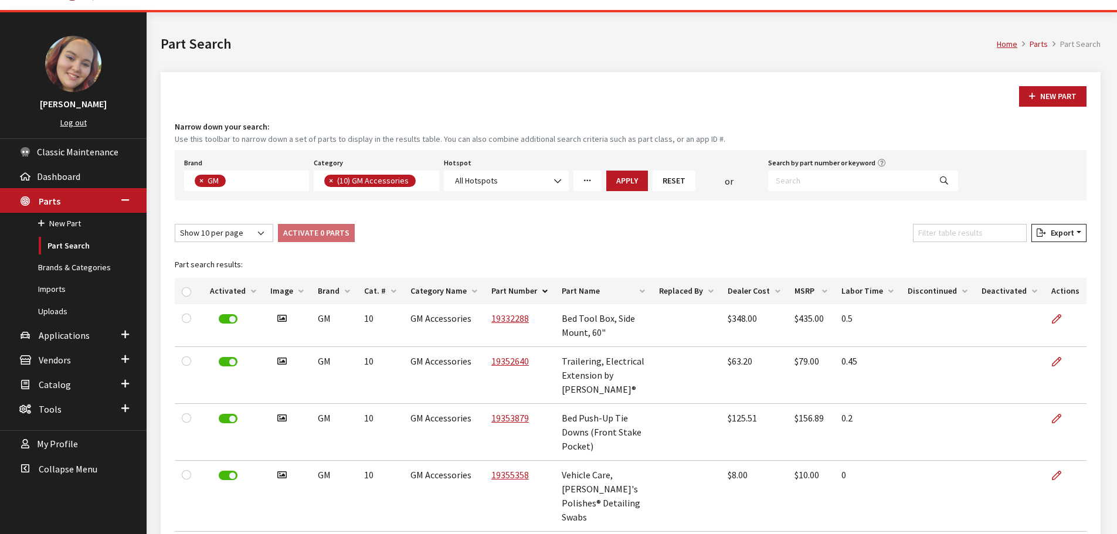
click at [586, 184] on icon "More Filters" at bounding box center [587, 181] width 8 height 8
click at [185, 293] on input "checkbox" at bounding box center [186, 291] width 9 height 9
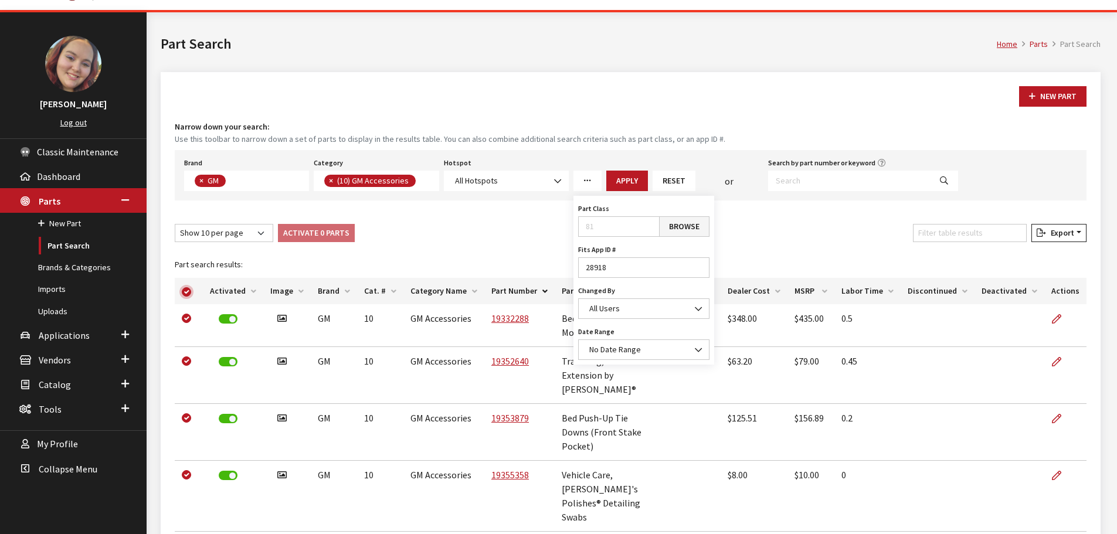
checkbox input "true"
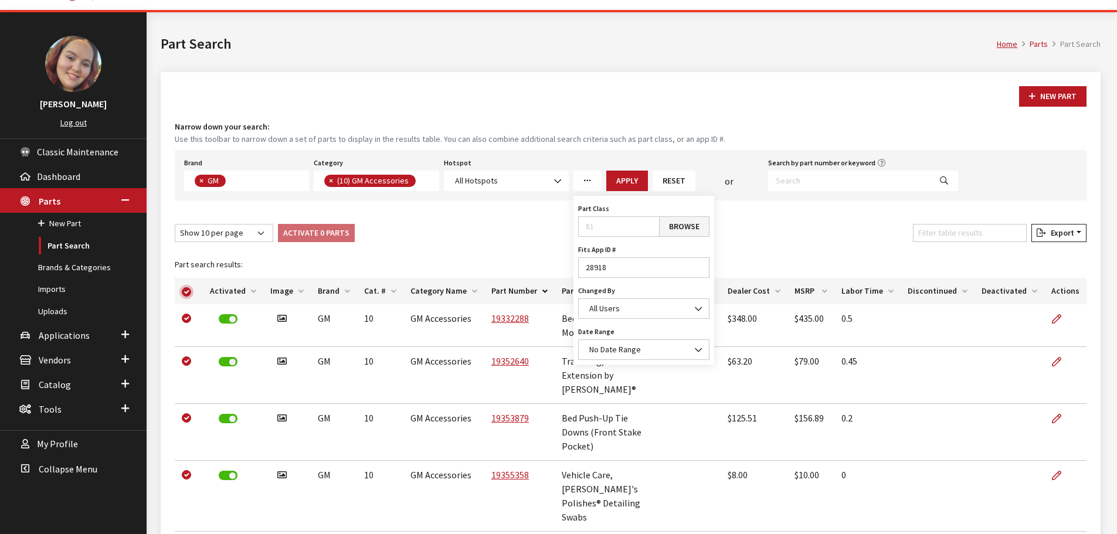
checkbox input "true"
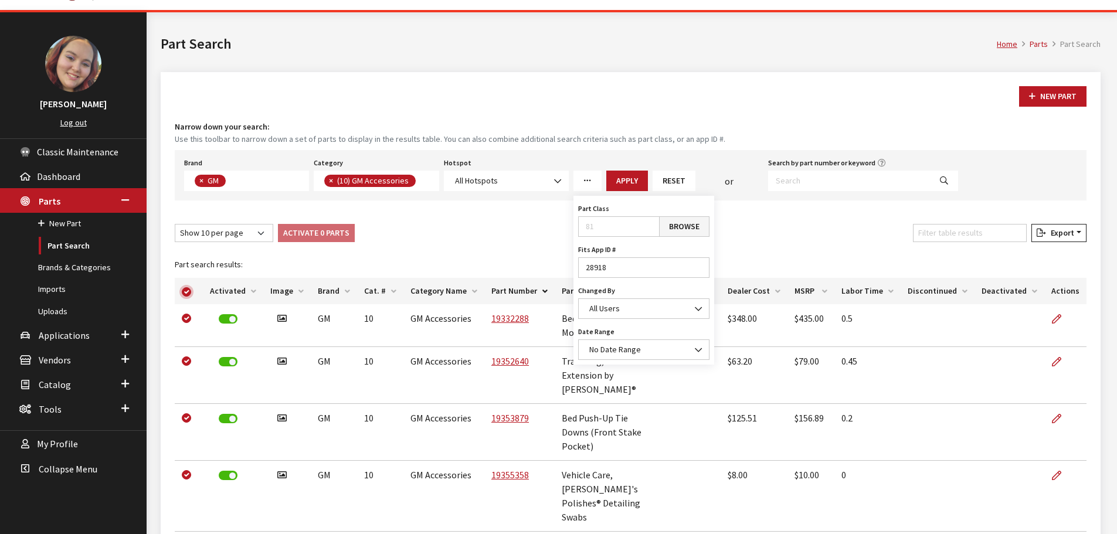
checkbox input "true"
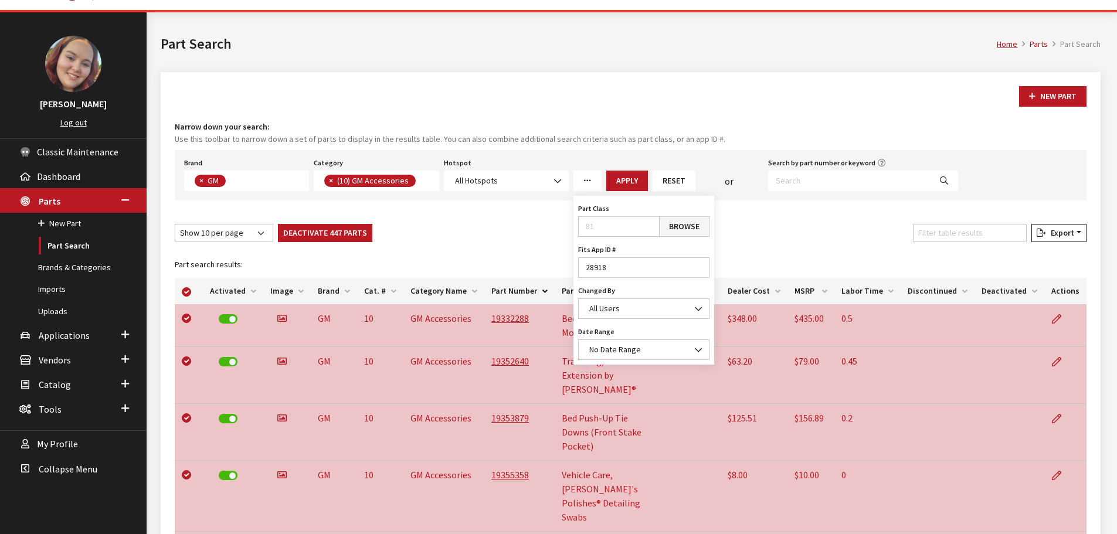
click at [490, 235] on div "Show 10 per page Show 25 per page Show 50 per page Show 100 per page Show 1000 …" at bounding box center [630, 235] width 916 height 23
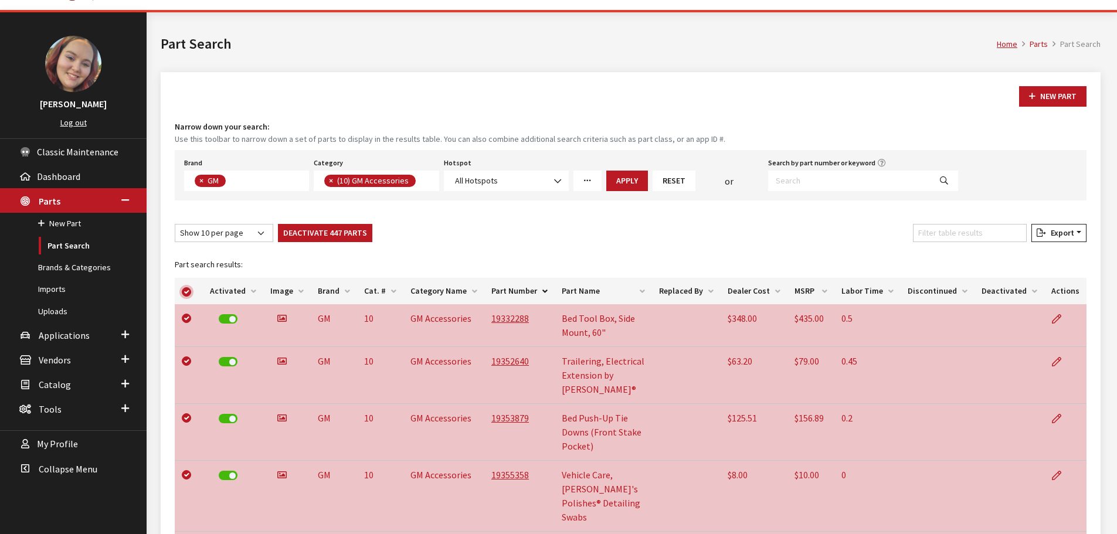
click at [186, 291] on input "checkbox" at bounding box center [186, 291] width 9 height 9
checkbox input "false"
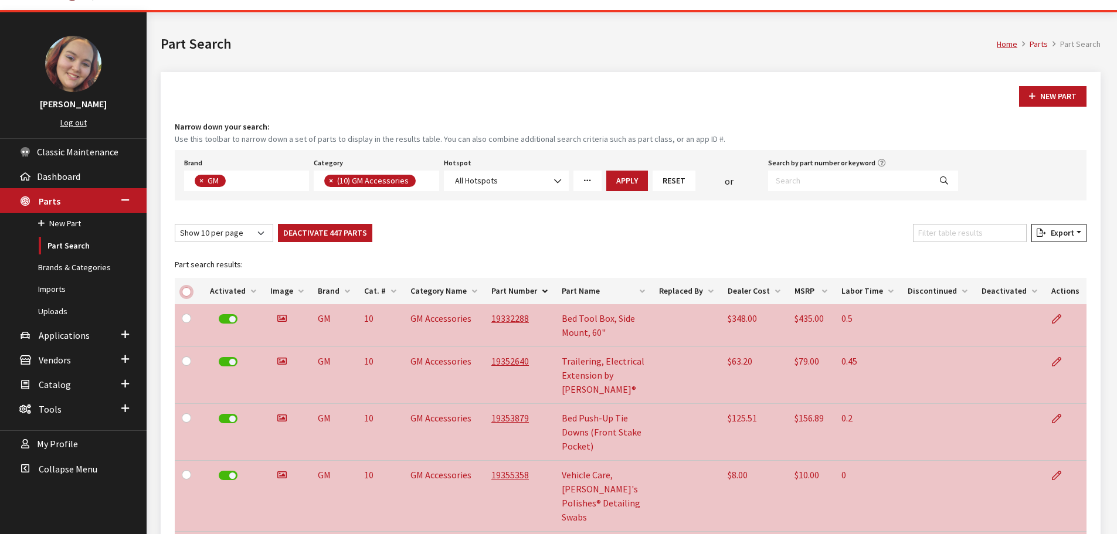
checkbox input "false"
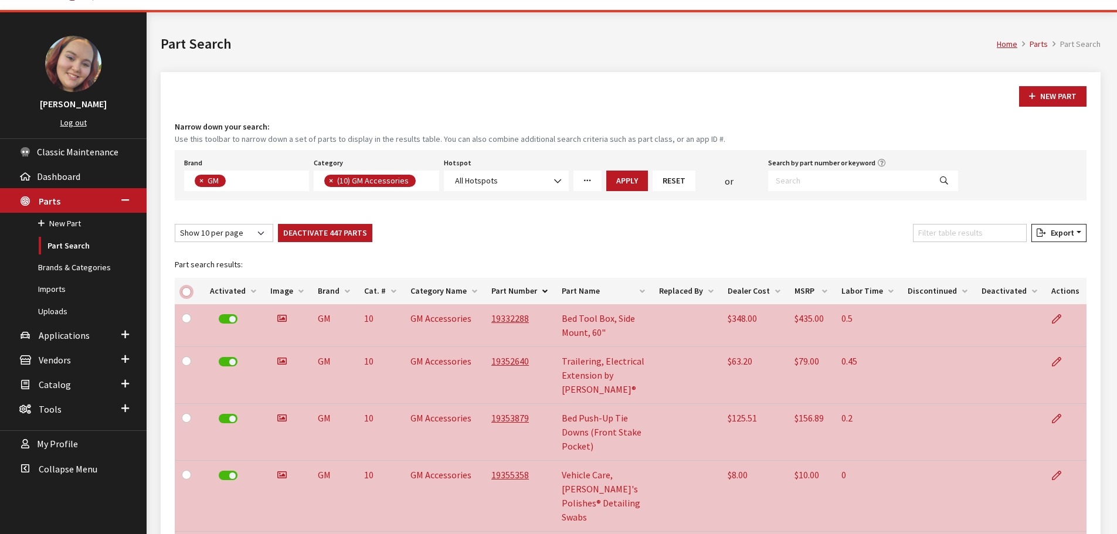
checkbox input "false"
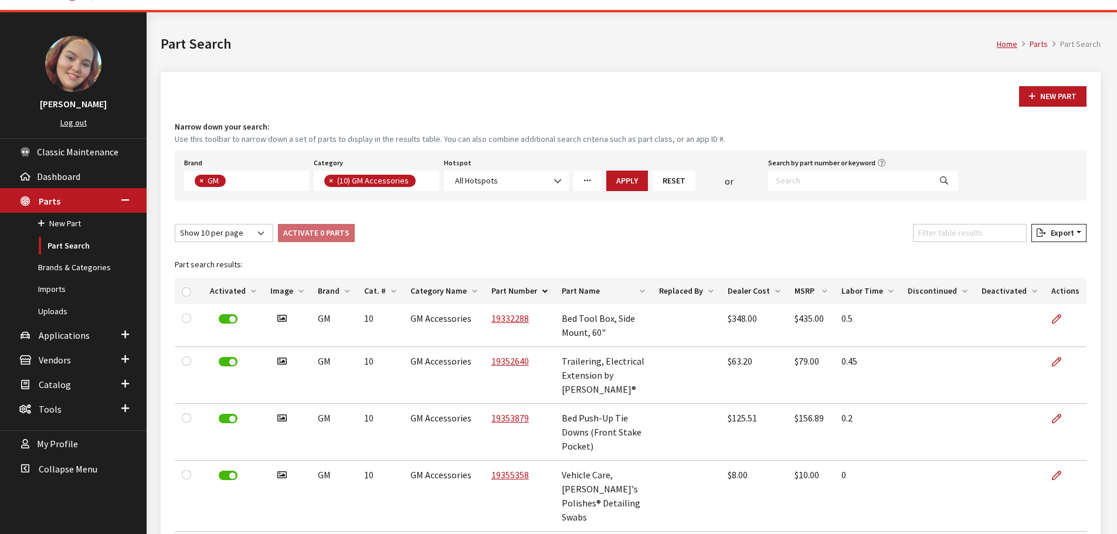
click at [453, 235] on div "Show 10 per page Show 25 per page Show 50 per page Show 100 per page Show 1000 …" at bounding box center [630, 235] width 916 height 23
click at [591, 181] on icon "More Filters" at bounding box center [587, 181] width 8 height 8
click at [619, 267] on input "28918" at bounding box center [643, 267] width 131 height 21
drag, startPoint x: 610, startPoint y: 269, endPoint x: 523, endPoint y: 269, distance: 87.4
click at [523, 269] on div "New Part Narrow down your search: Use this toolbar to narrow down a set of part…" at bounding box center [631, 539] width 940 height 935
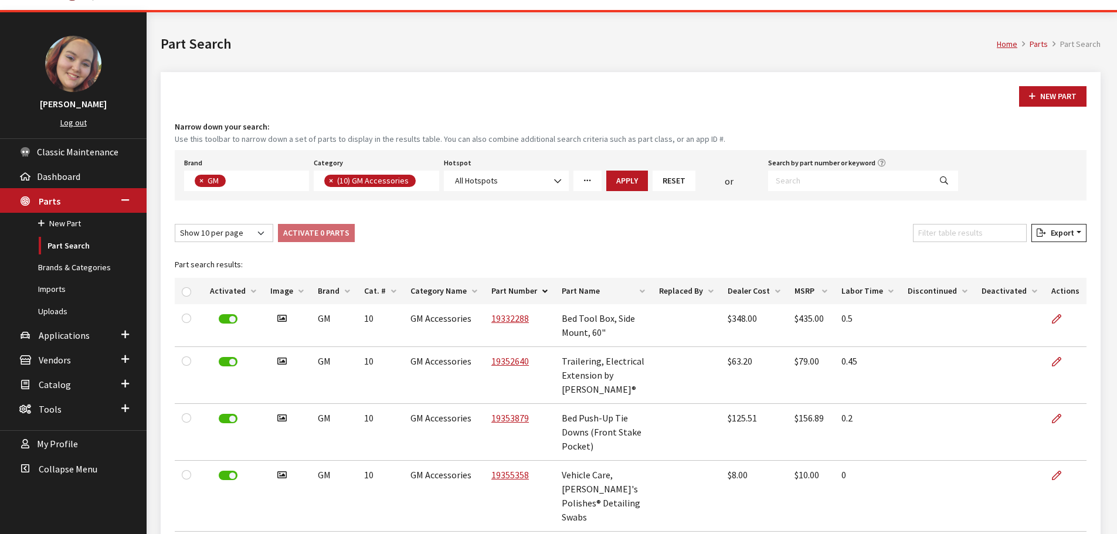
click at [594, 175] on link "More Filters" at bounding box center [587, 181] width 28 height 21
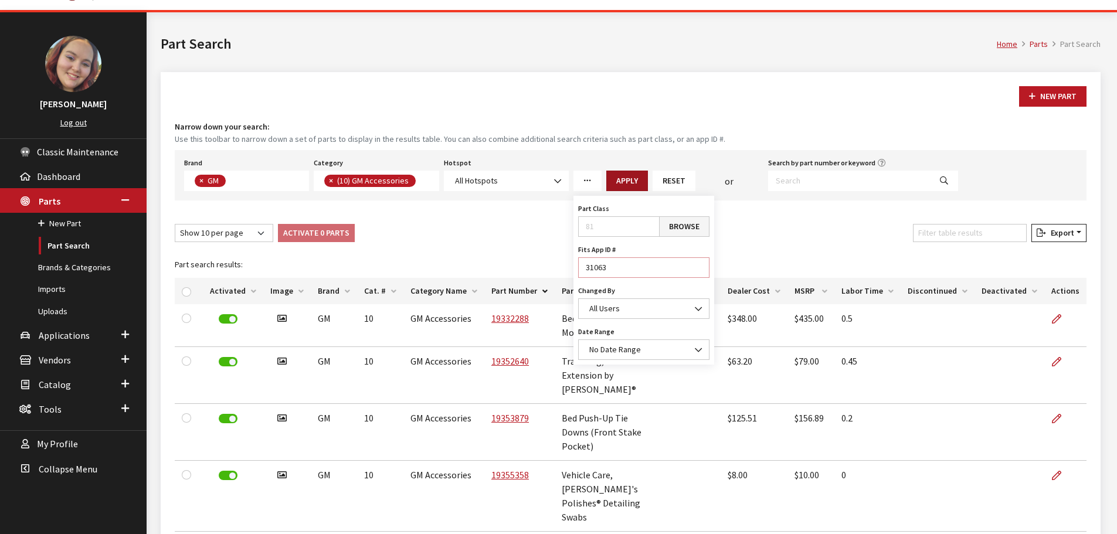
type input "31063"
click at [612, 175] on button "Apply" at bounding box center [627, 181] width 42 height 21
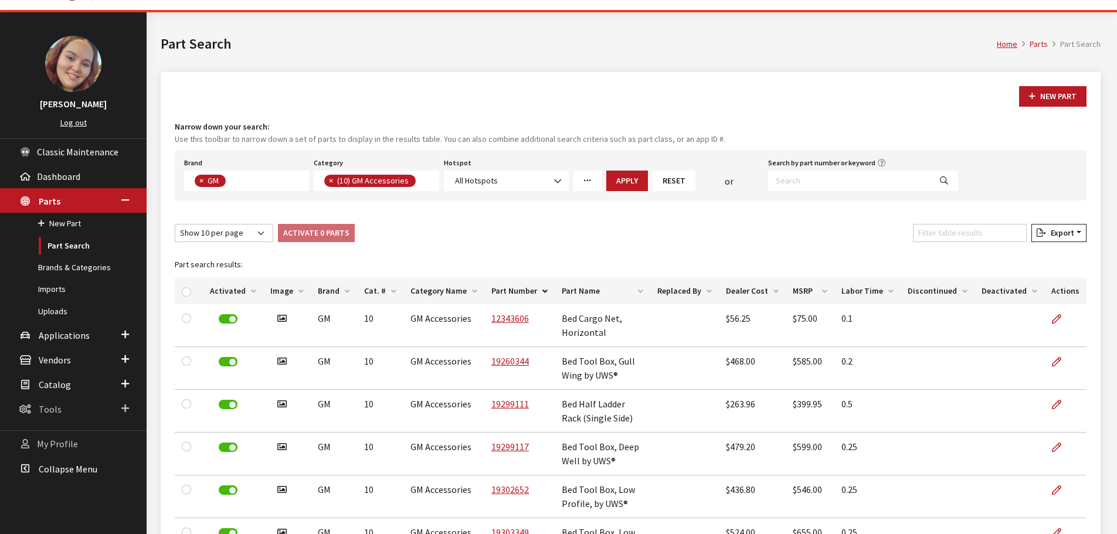
drag, startPoint x: 75, startPoint y: 402, endPoint x: 38, endPoint y: 435, distance: 49.8
click at [183, 294] on input "checkbox" at bounding box center [186, 291] width 9 height 9
checkbox input "true"
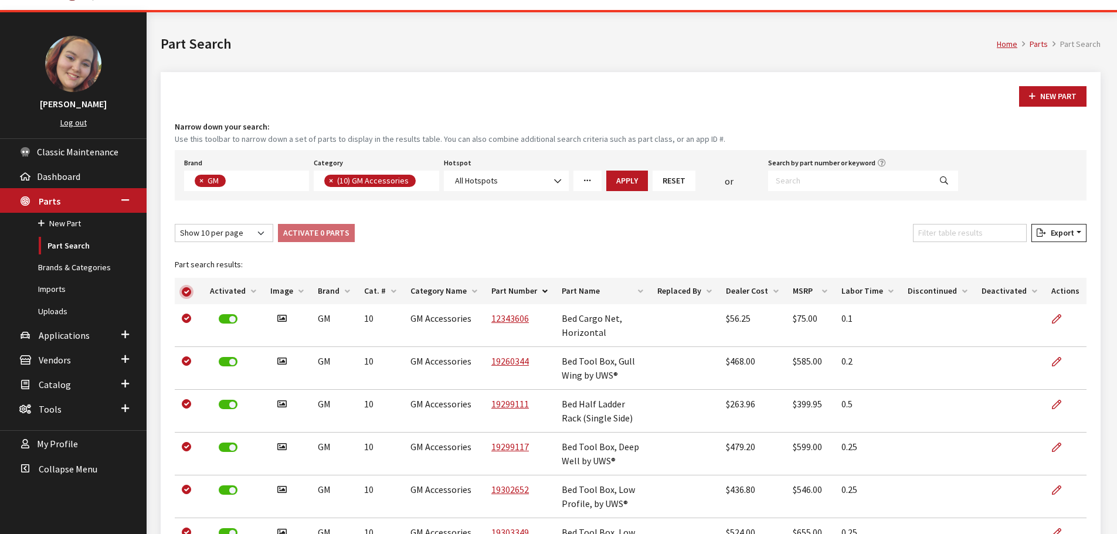
checkbox input "true"
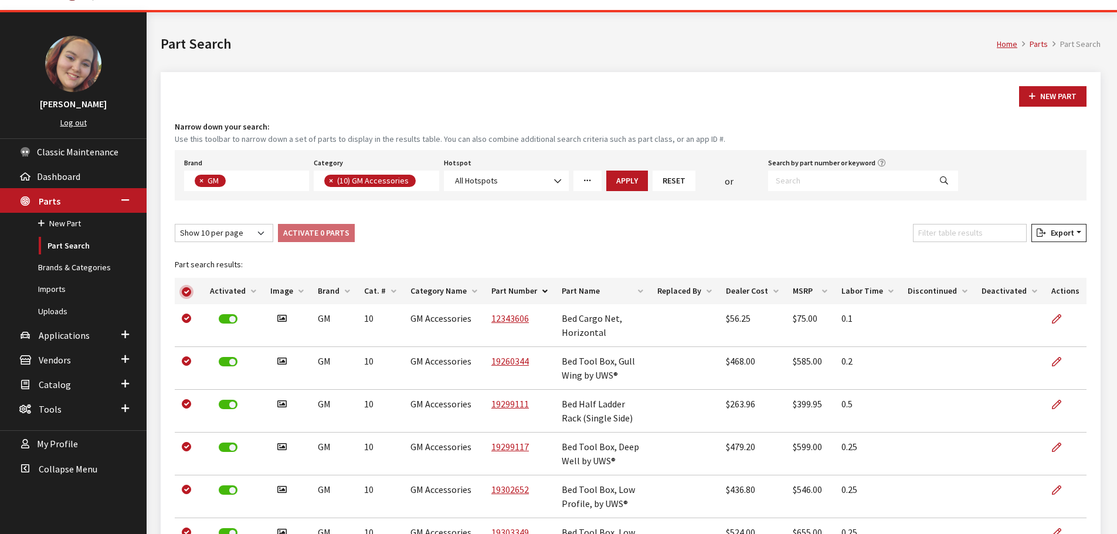
checkbox input "true"
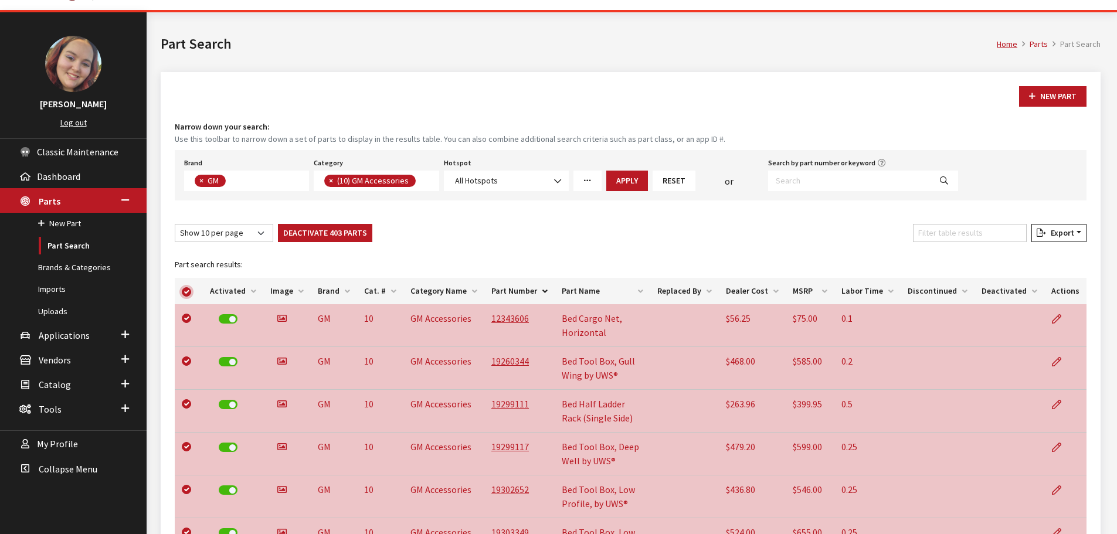
click at [184, 291] on input "checkbox" at bounding box center [186, 291] width 9 height 9
checkbox input "false"
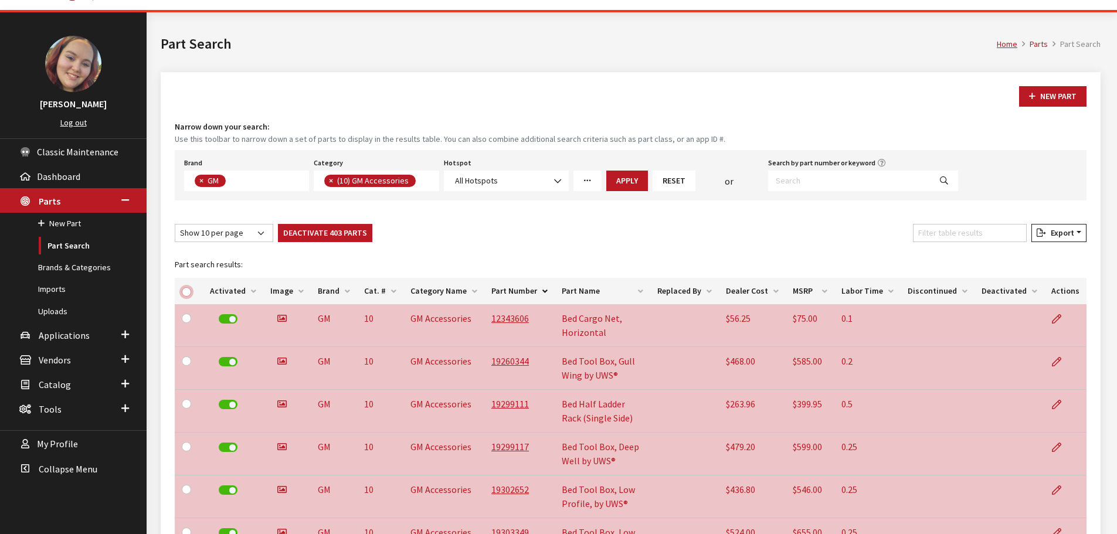
checkbox input "false"
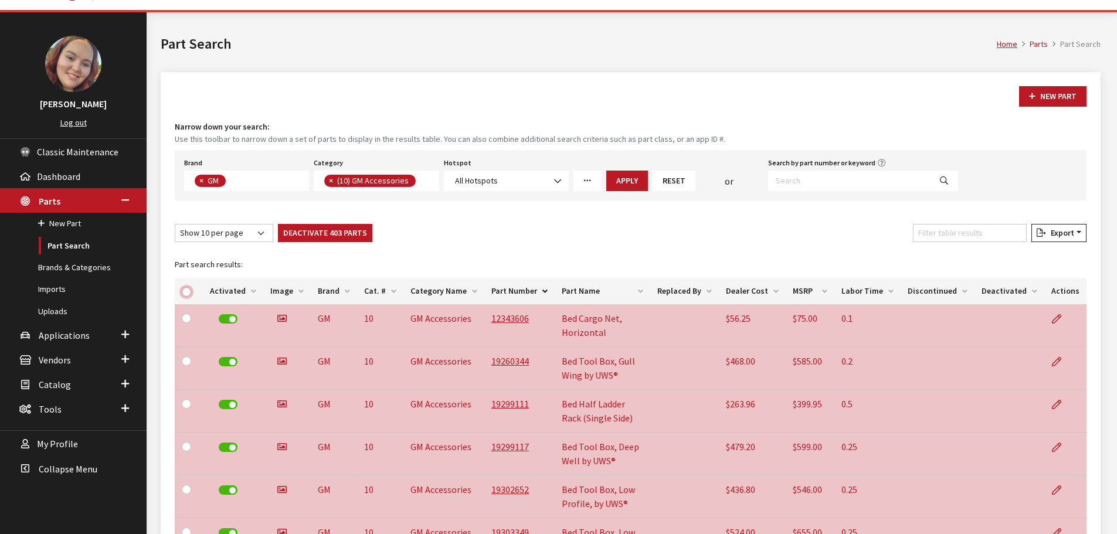
checkbox input "false"
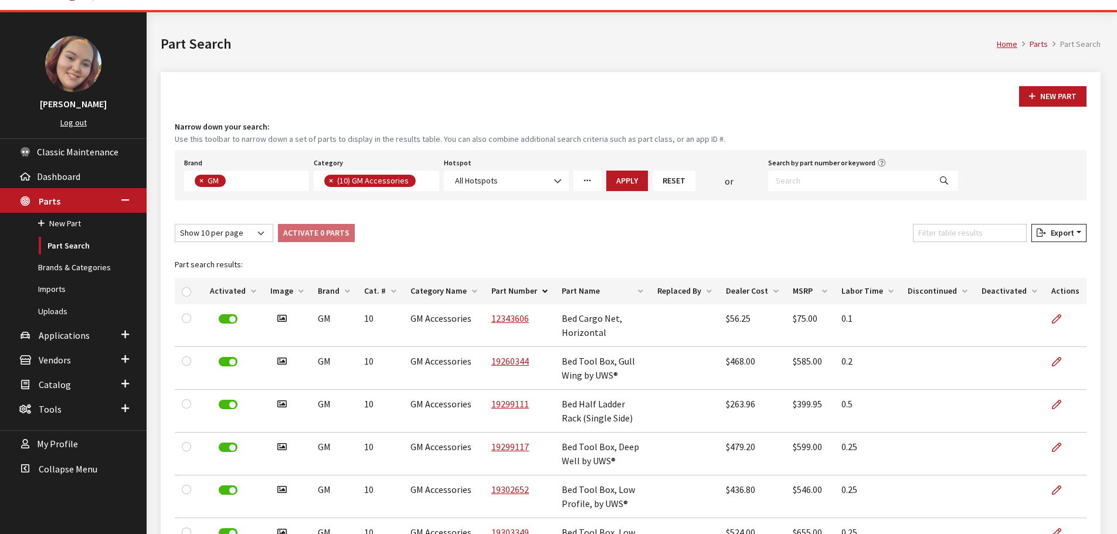
click at [393, 245] on div "Show 10 per page Show 25 per page Show 50 per page Show 100 per page Show 1000 …" at bounding box center [630, 235] width 916 height 23
click at [187, 292] on input "checkbox" at bounding box center [186, 291] width 9 height 9
checkbox input "true"
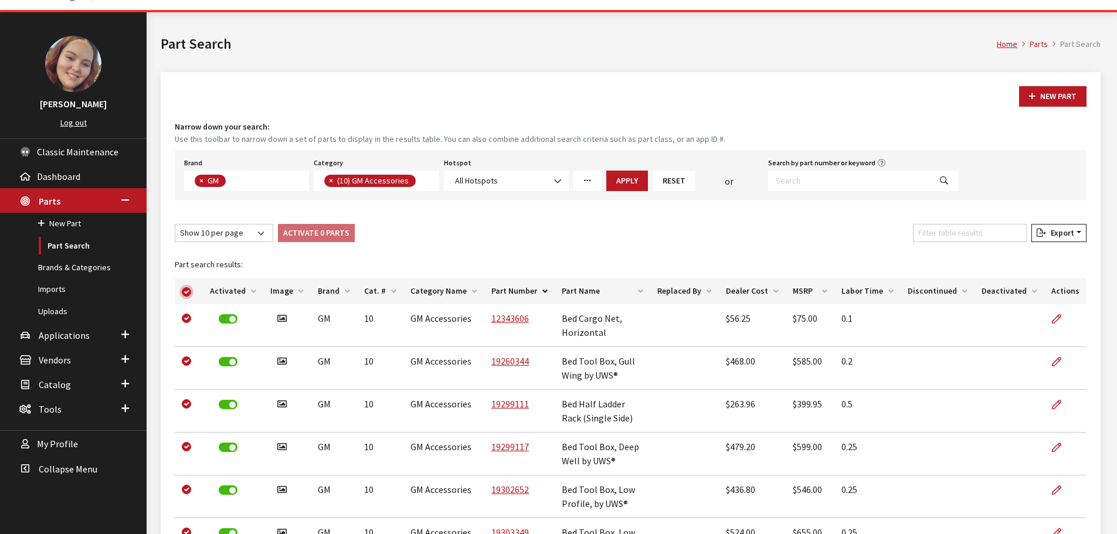
checkbox input "true"
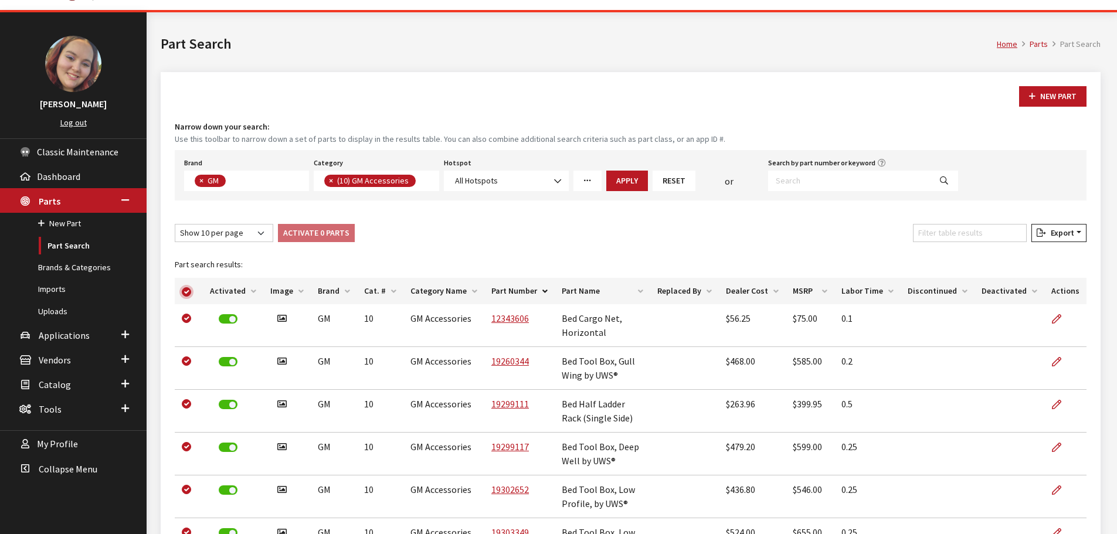
checkbox input "true"
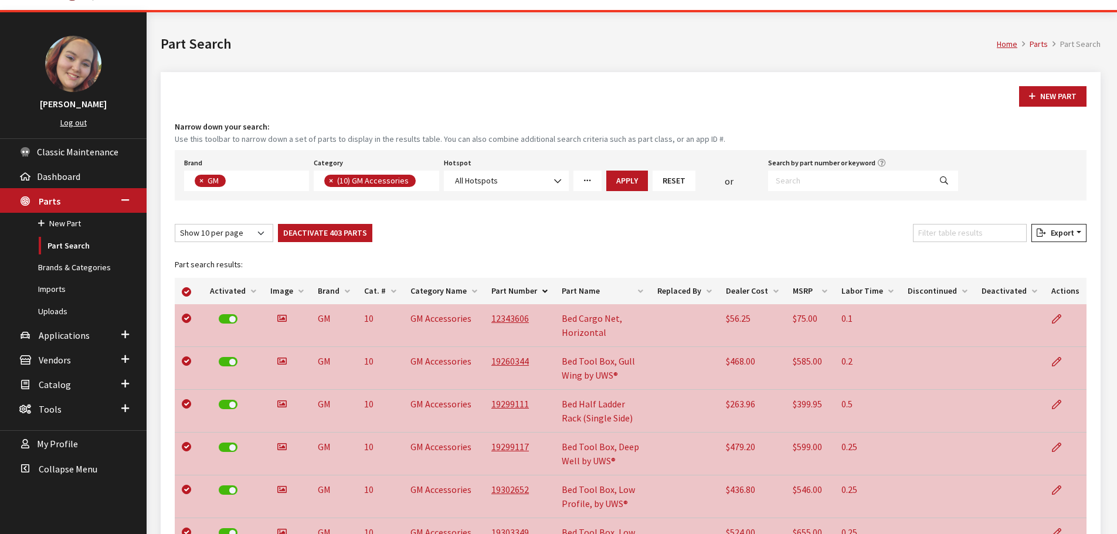
click at [429, 235] on div "Show 10 per page Show 25 per page Show 50 per page Show 100 per page Show 1000 …" at bounding box center [630, 235] width 916 height 23
click at [580, 183] on link "More Filters" at bounding box center [587, 181] width 28 height 21
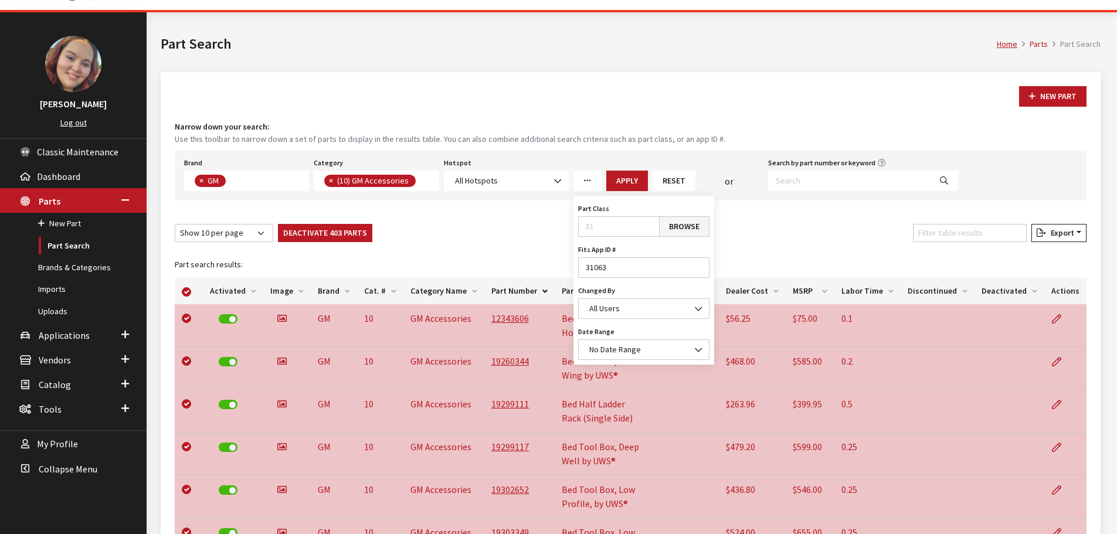
click at [518, 104] on div "New Part" at bounding box center [630, 96] width 916 height 21
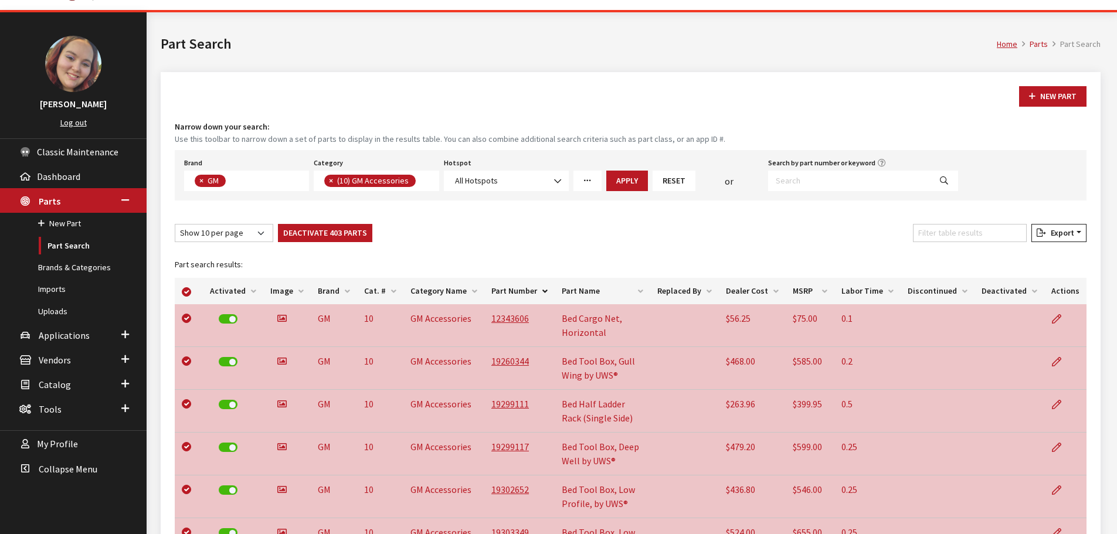
click at [586, 182] on icon "More Filters" at bounding box center [587, 181] width 8 height 8
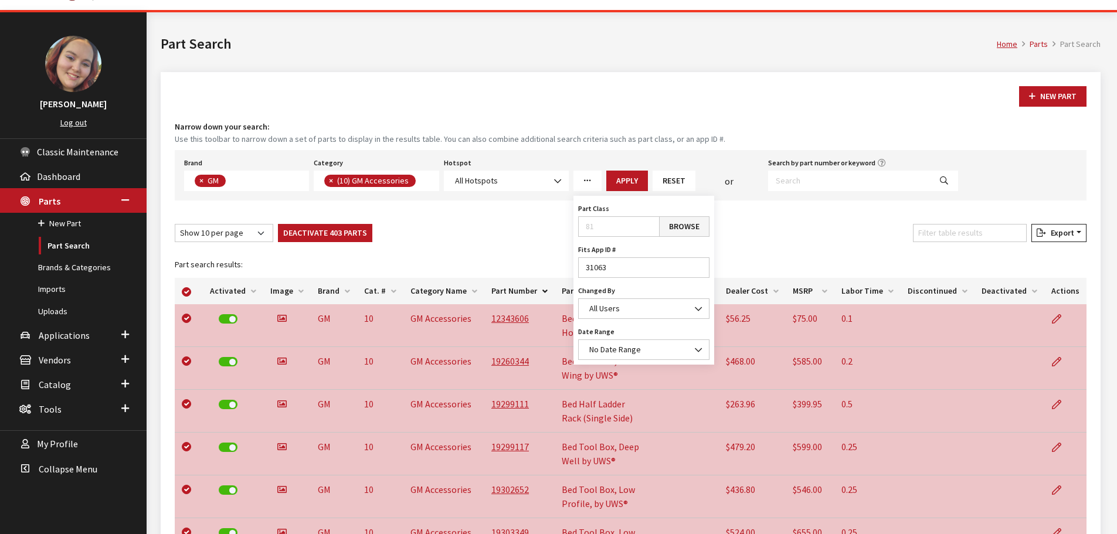
click at [671, 181] on button "Reset" at bounding box center [674, 181] width 43 height 21
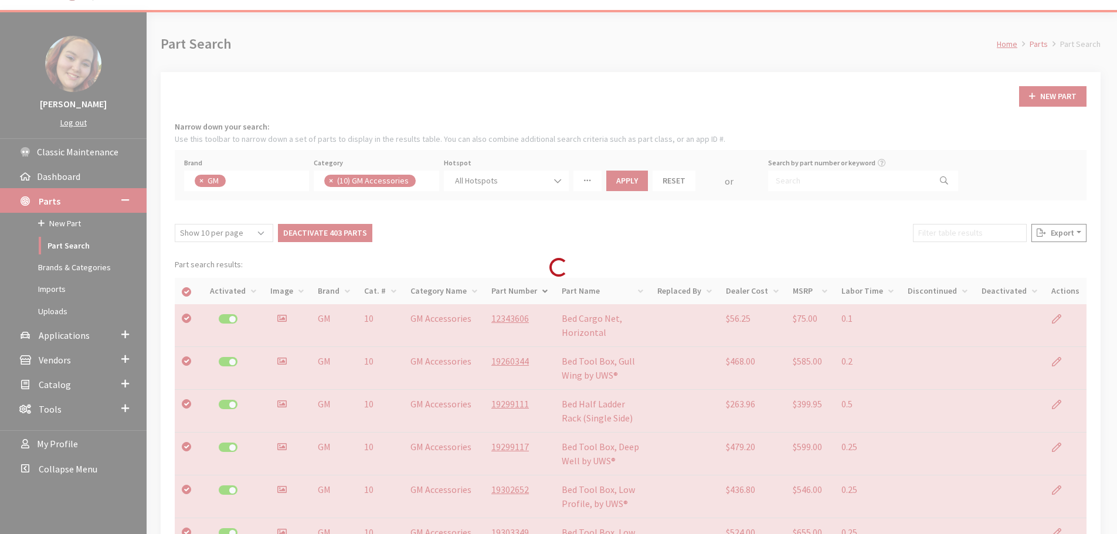
select select
checkbox input "false"
select select
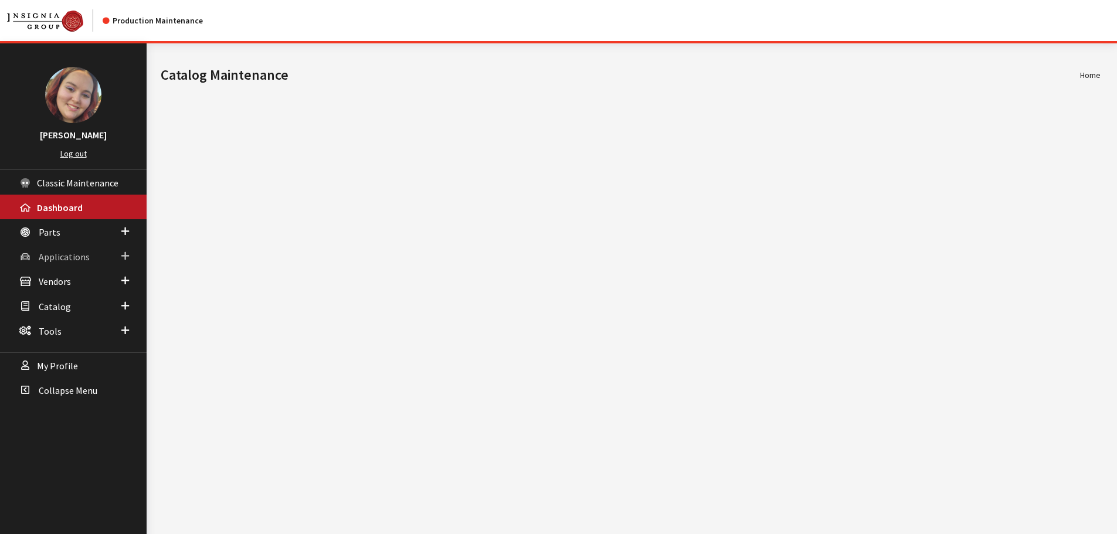
click at [45, 251] on span "Applications" at bounding box center [64, 257] width 51 height 12
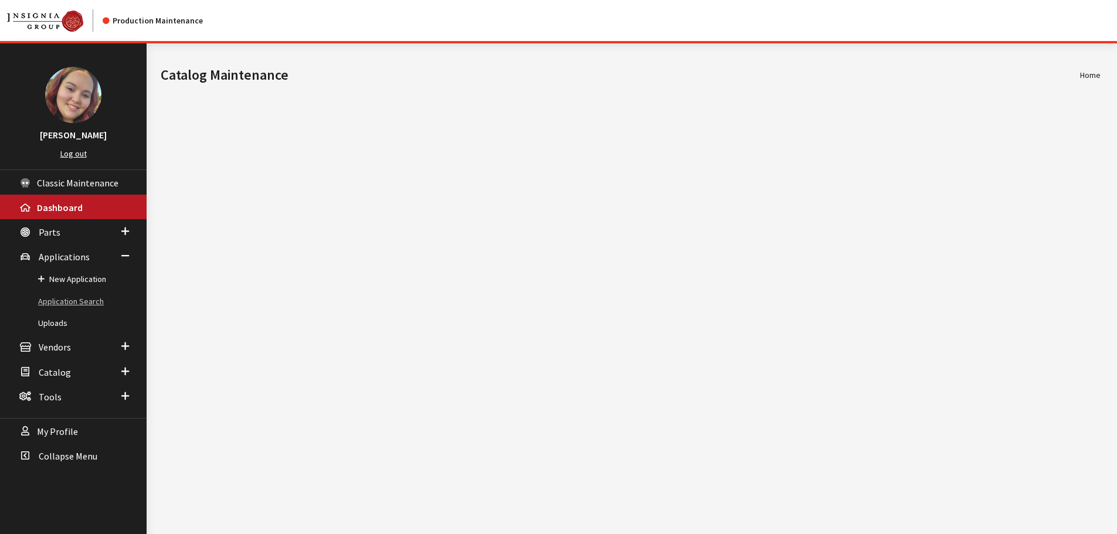
click at [72, 301] on link "Application Search" at bounding box center [73, 302] width 147 height 22
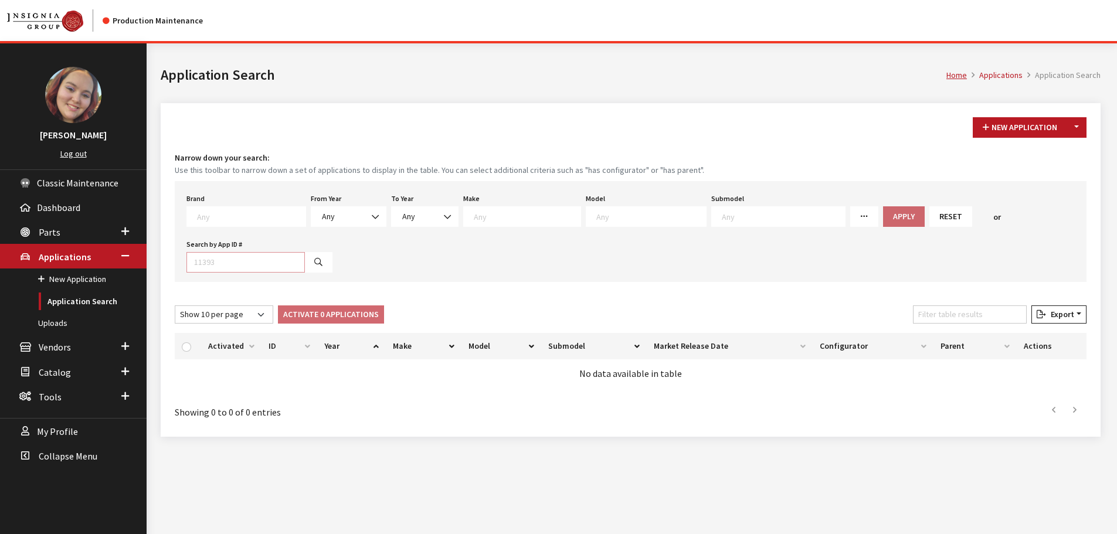
click at [244, 260] on input "Search by App ID #" at bounding box center [245, 262] width 118 height 21
type input "31063"
select select
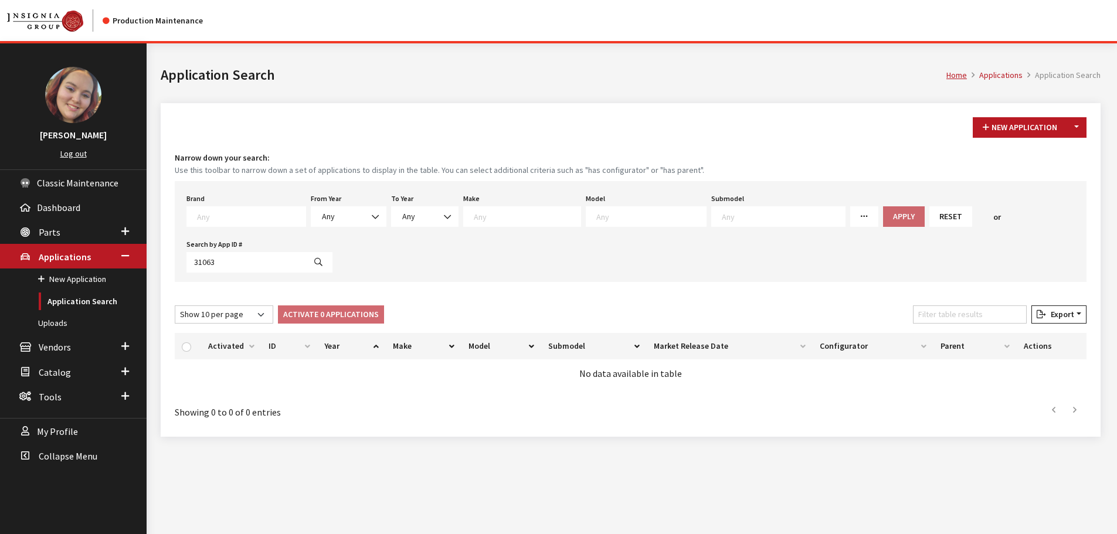
select select
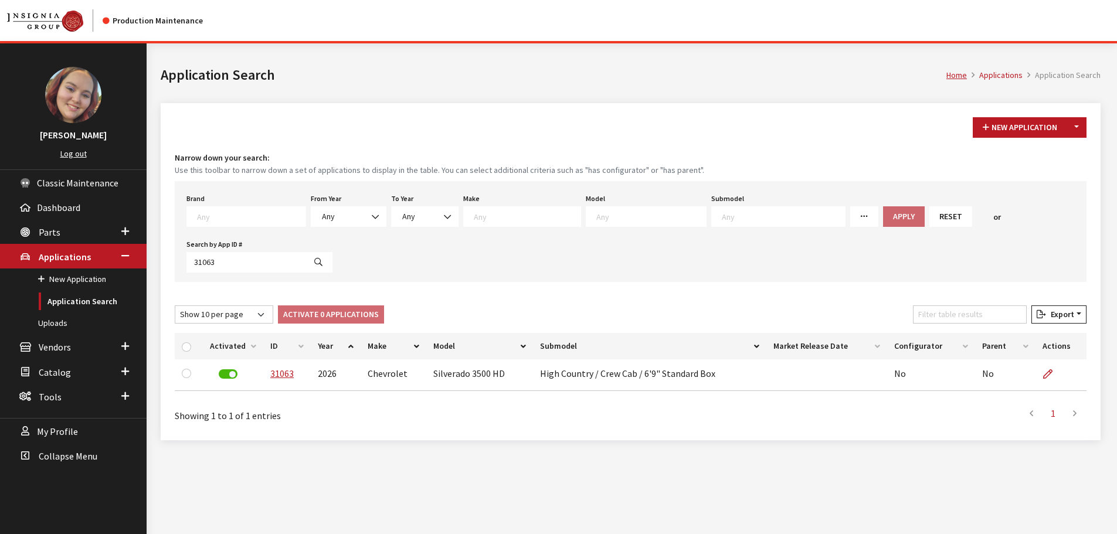
click at [279, 126] on div "New Application Toggle Dropdown New From Existing..." at bounding box center [630, 127] width 916 height 21
click at [243, 219] on textarea "Search" at bounding box center [251, 216] width 108 height 11
type textarea "gm"
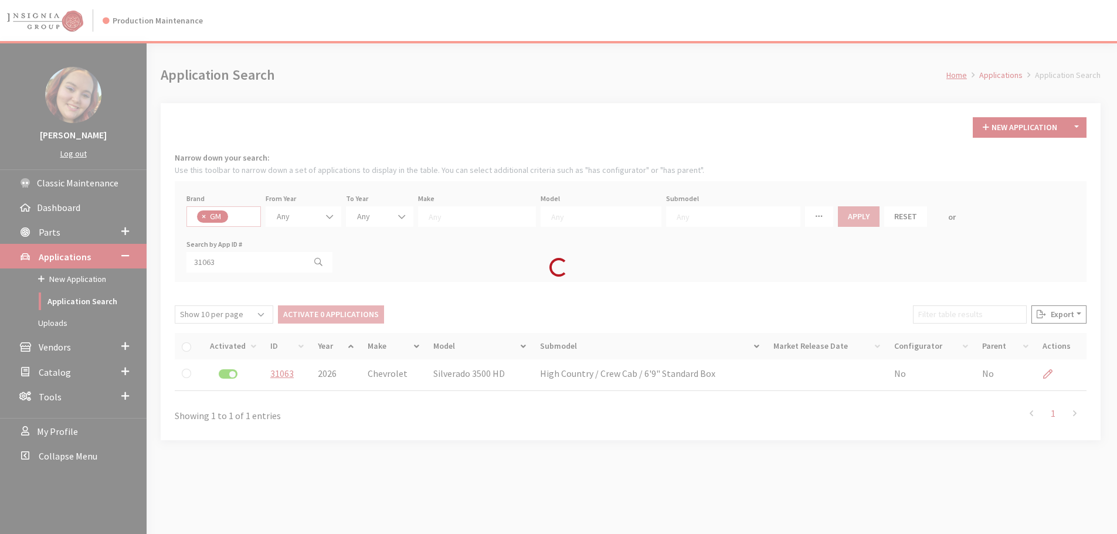
select select "1"
select select
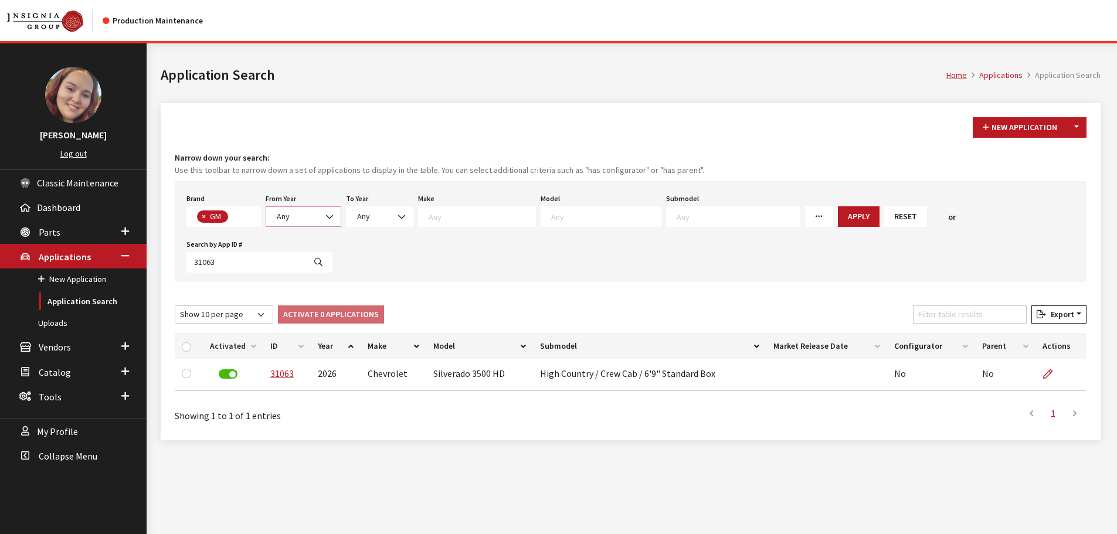
click at [314, 219] on span "Any" at bounding box center [303, 216] width 60 height 12
select select "2026"
select select
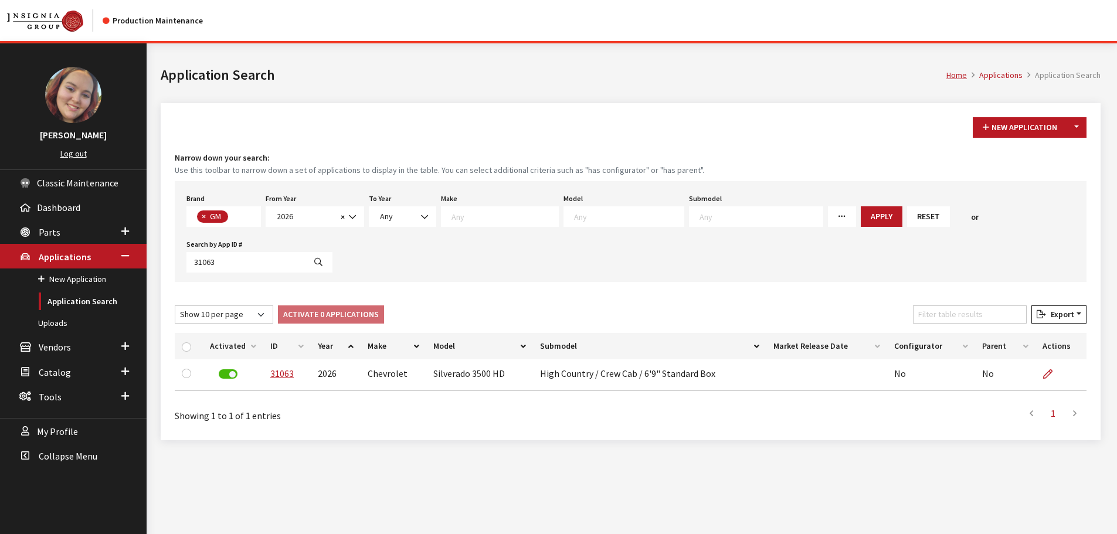
click at [505, 223] on span at bounding box center [500, 216] width 118 height 21
select select "3"
select select
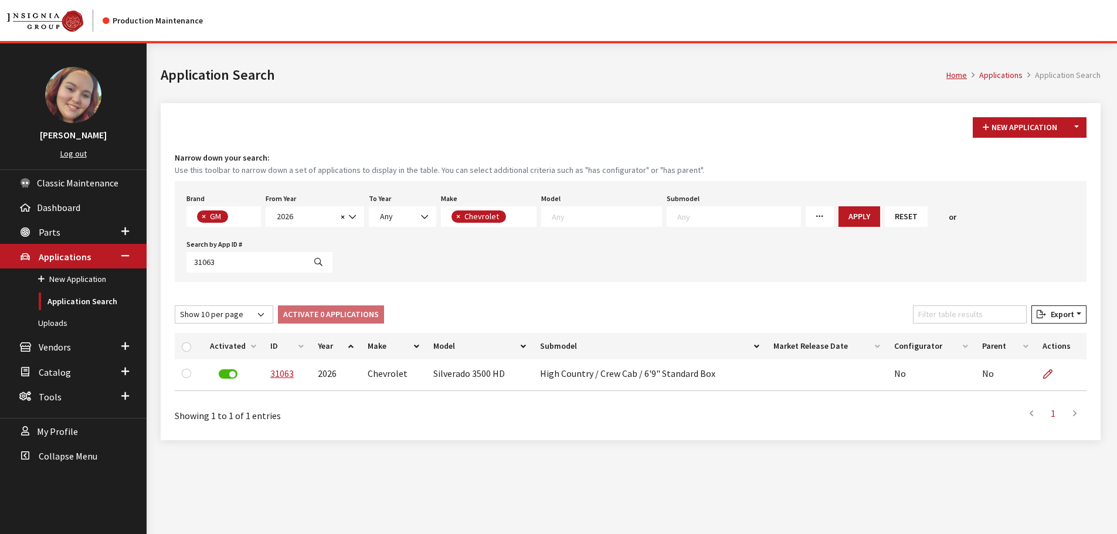
scroll to position [11, 0]
click at [573, 220] on textarea "Search" at bounding box center [607, 216] width 110 height 11
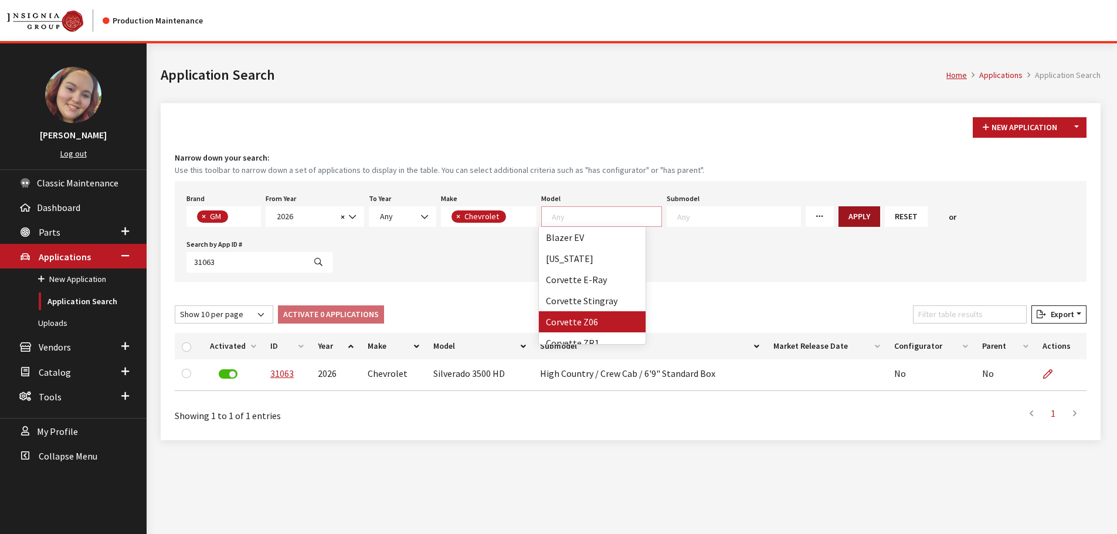
click at [841, 215] on button "Apply" at bounding box center [859, 216] width 42 height 21
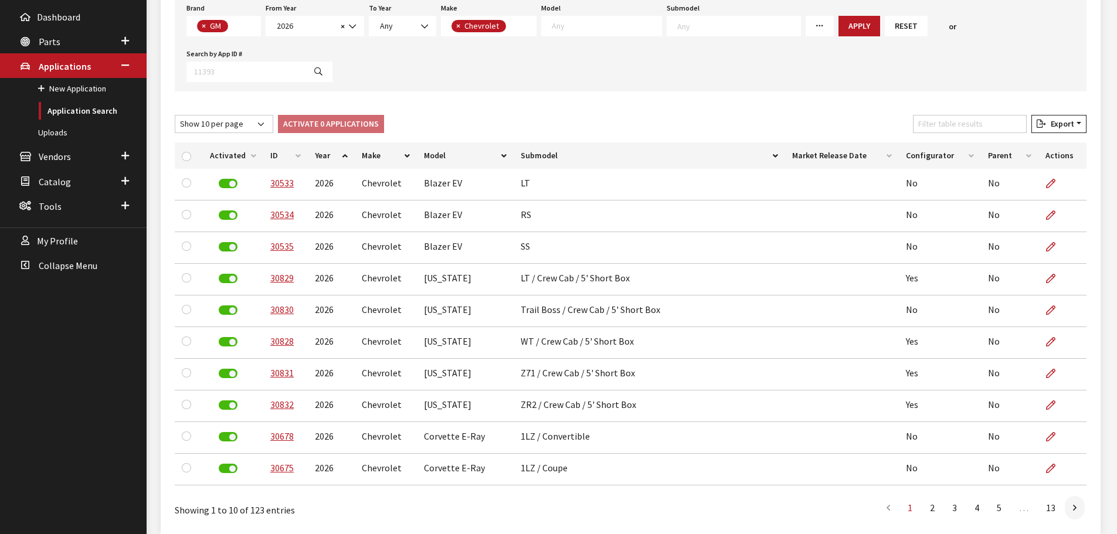
scroll to position [235, 0]
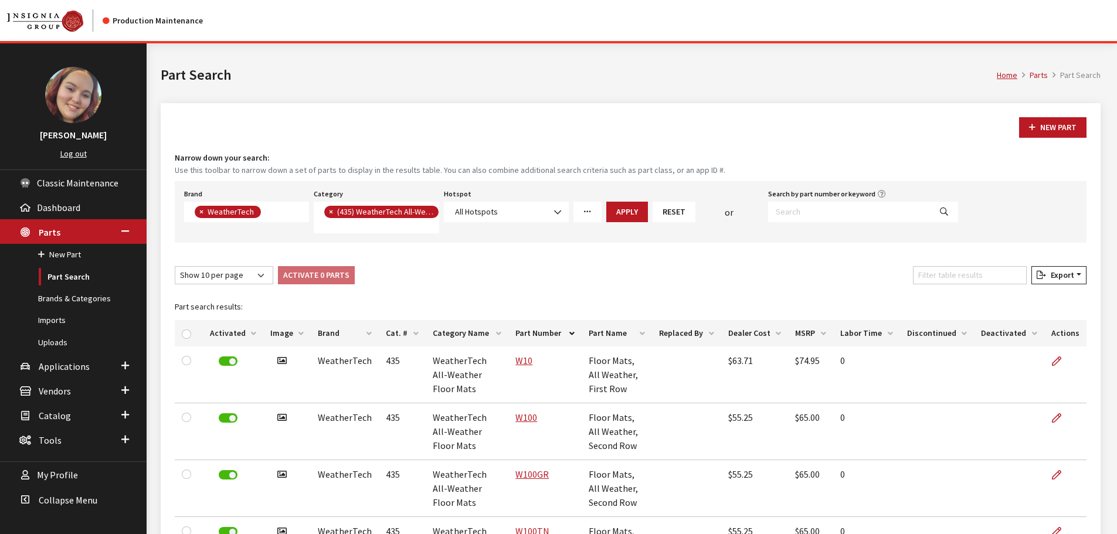
scroll to position [11, 0]
click at [724, 258] on div "New Part Narrow down your search: Use this toolbar to narrow down a set of part…" at bounding box center [631, 533] width 940 height 861
click at [671, 213] on button "Reset" at bounding box center [674, 212] width 43 height 21
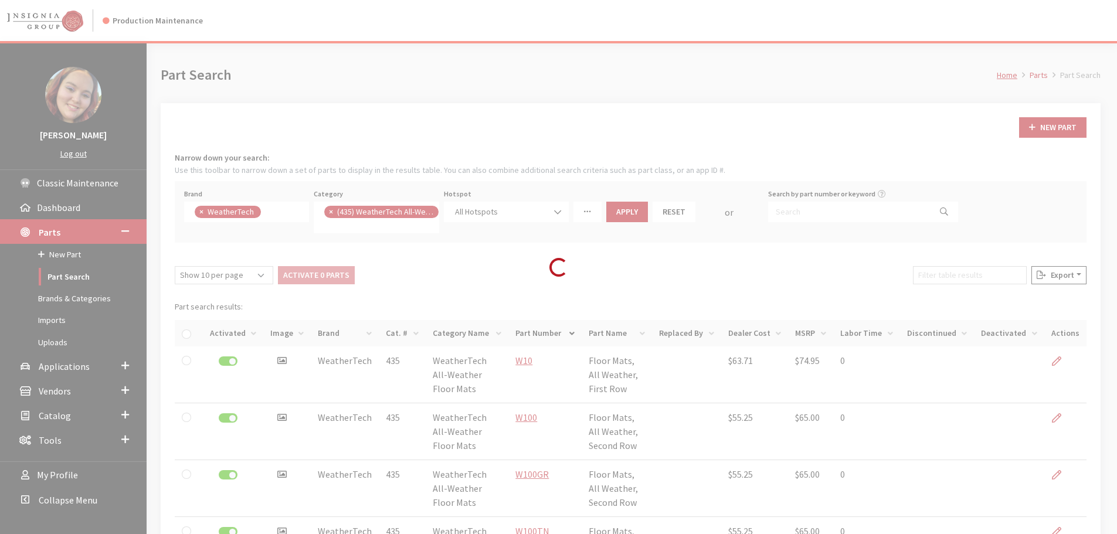
select select
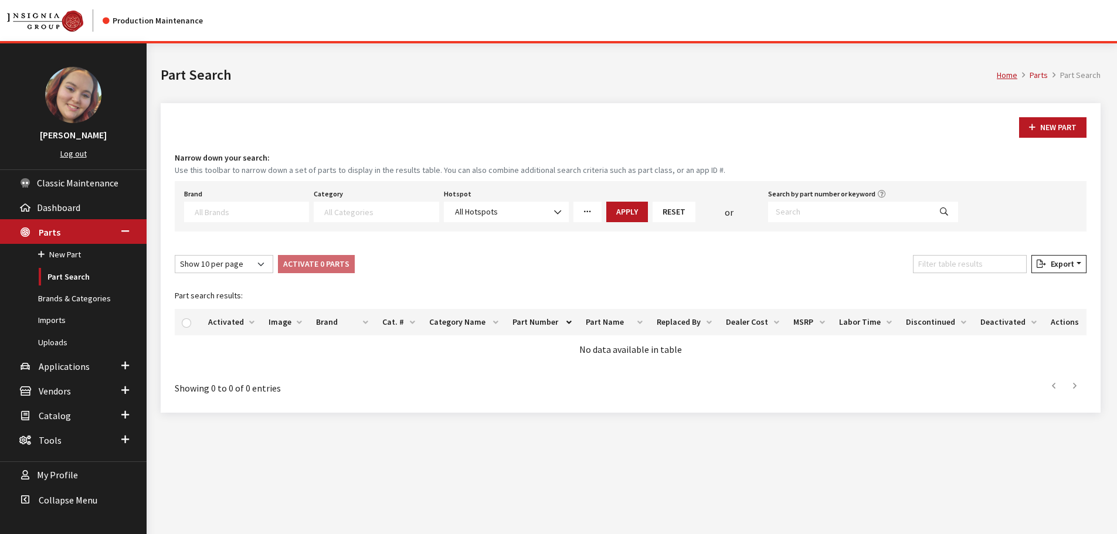
scroll to position [1637, 0]
click at [716, 267] on div "Show 10 per page Show 25 per page Show 50 per page Show 100 per page Show 1000 …" at bounding box center [630, 266] width 916 height 23
click at [676, 111] on div "New Part Narrow down your search: Use this toolbar to narrow down a set of part…" at bounding box center [631, 258] width 940 height 310
